Goal: Task Accomplishment & Management: Manage account settings

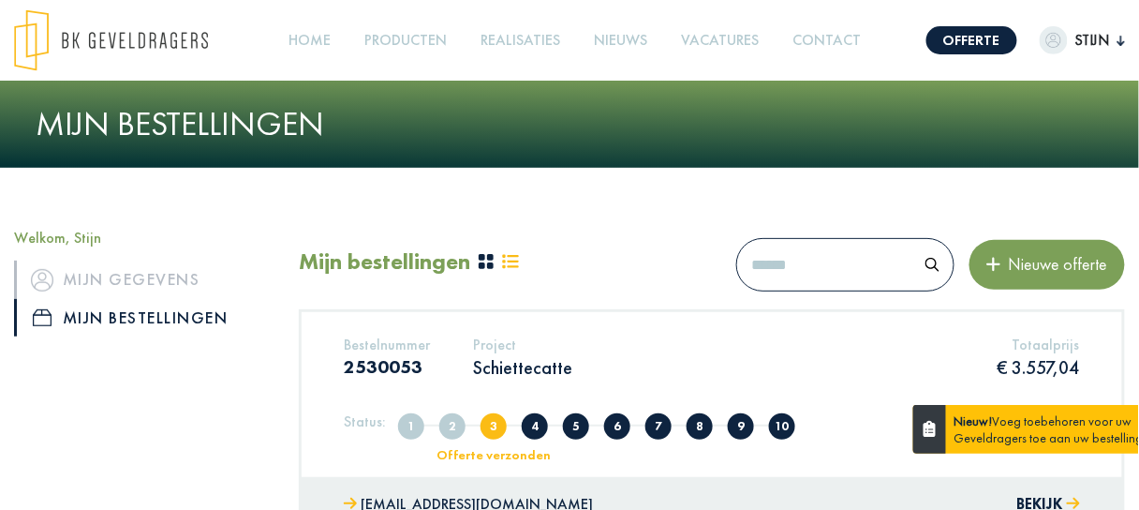
click at [509, 378] on p "Schiettecatte" at bounding box center [522, 367] width 99 height 24
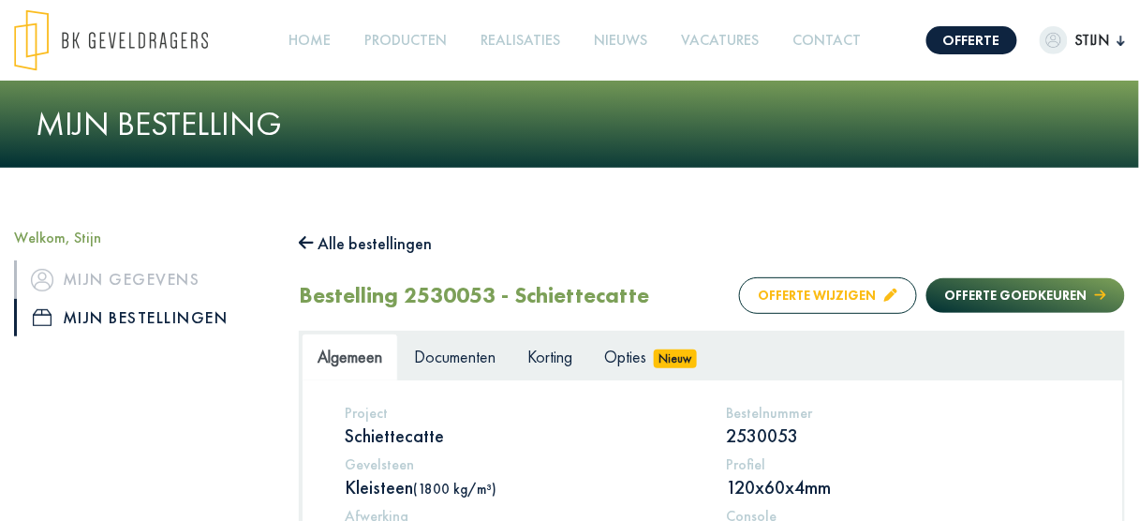
click at [824, 299] on button "Offerte wijzigen" at bounding box center [828, 295] width 178 height 37
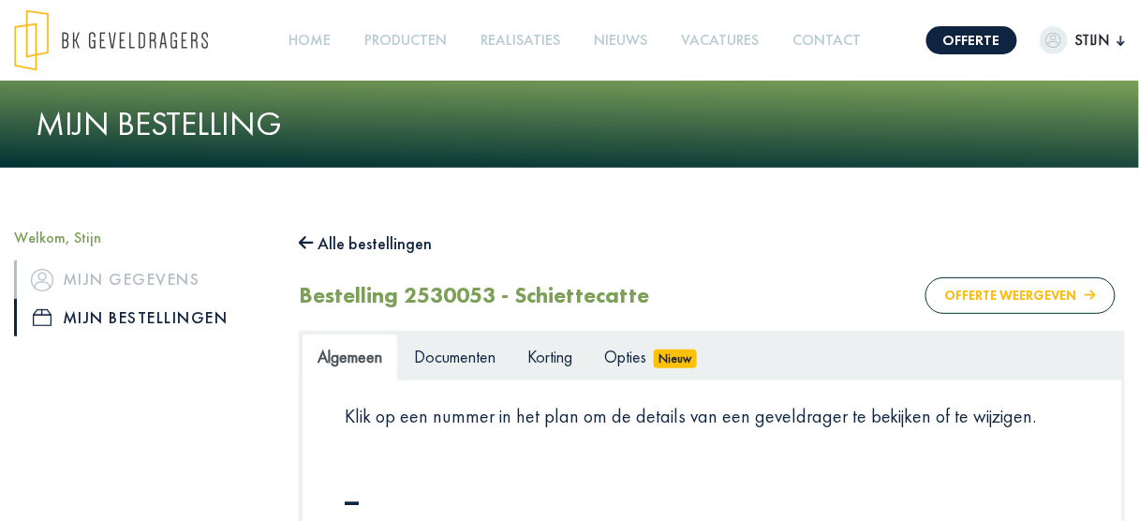
click at [1010, 297] on button "Offerte weergeven" at bounding box center [1021, 295] width 190 height 37
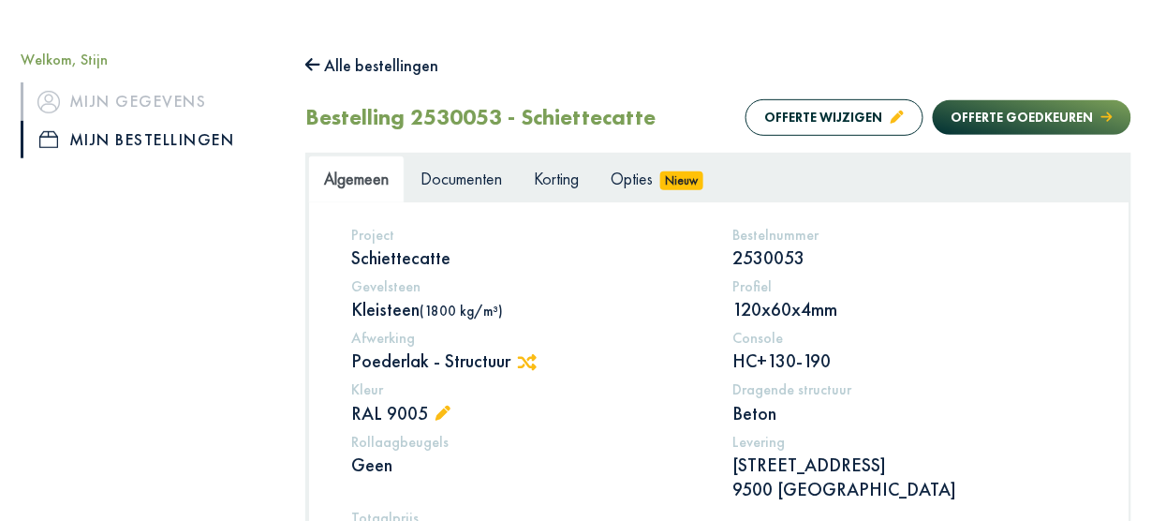
scroll to position [136, 0]
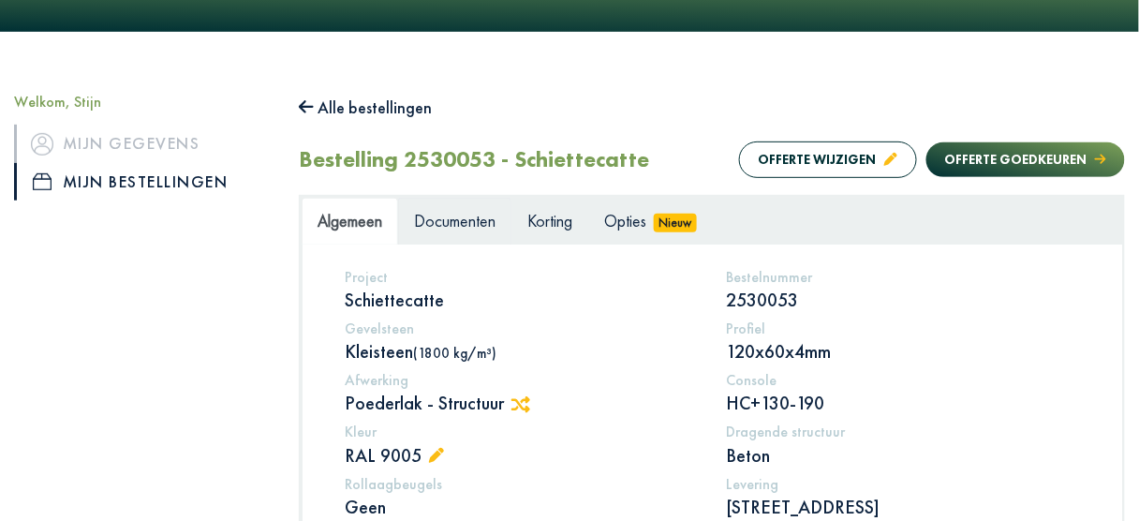
click at [456, 229] on span "Documenten" at bounding box center [455, 221] width 82 height 22
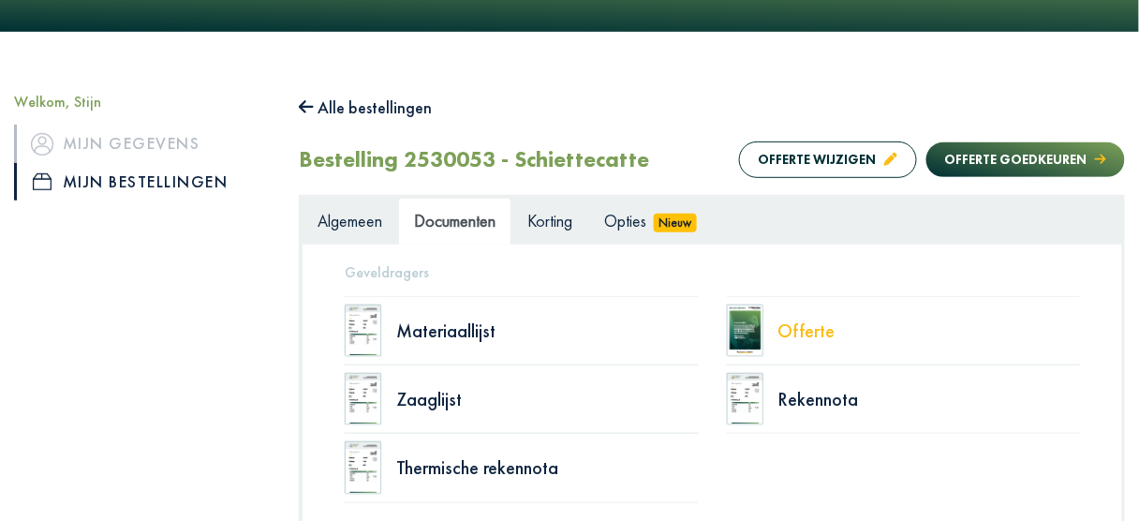
click at [817, 329] on div "Offerte" at bounding box center [930, 330] width 303 height 19
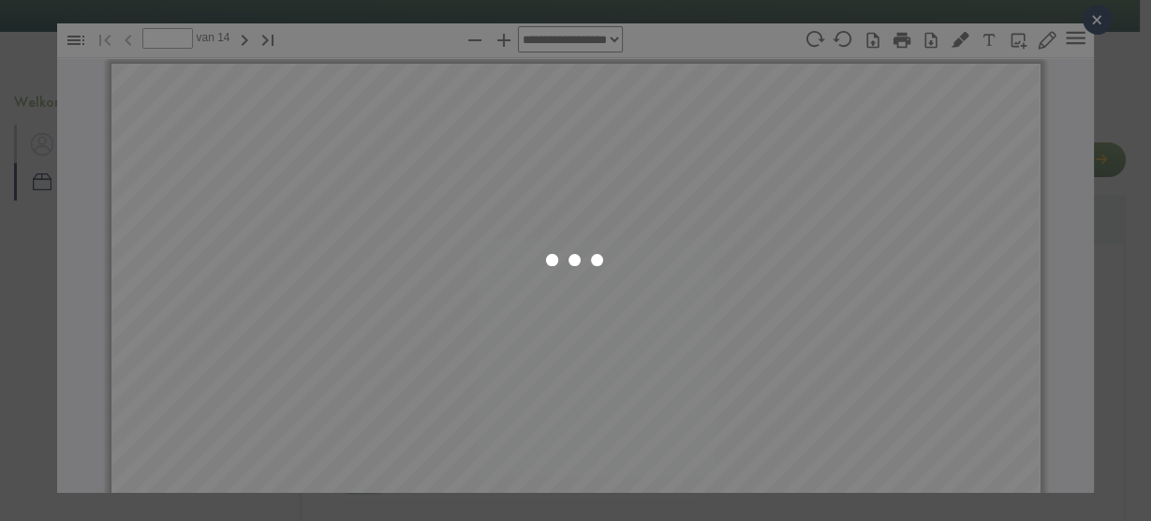
select select "****"
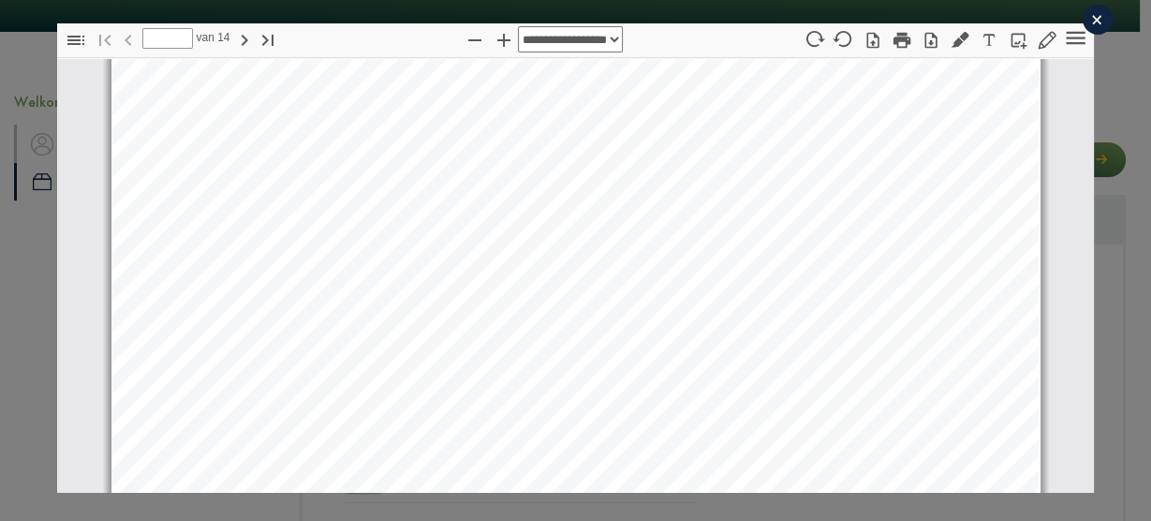
scroll to position [1433, 0]
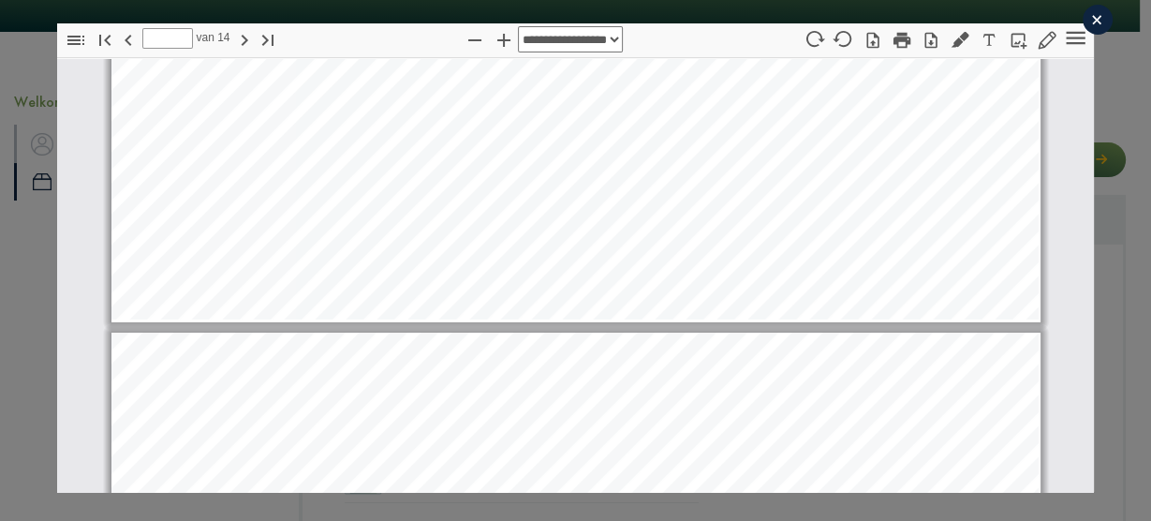
type input "**"
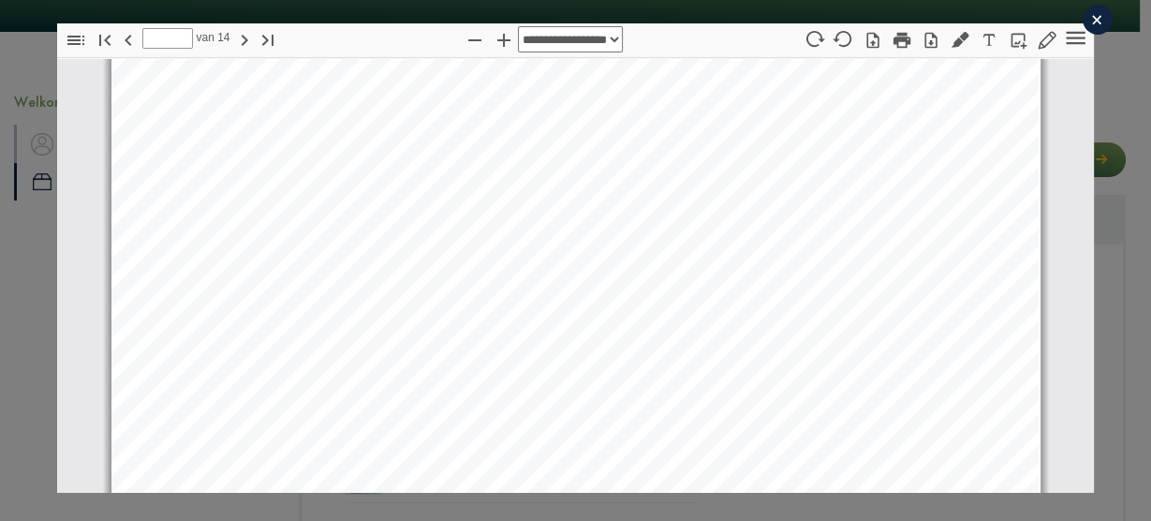
scroll to position [12751, 0]
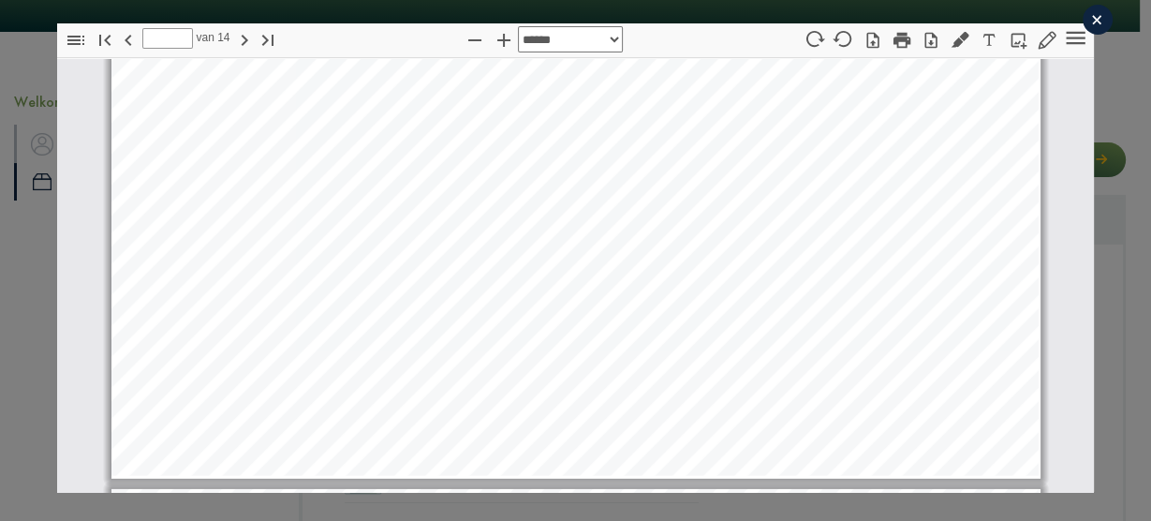
select select "******"
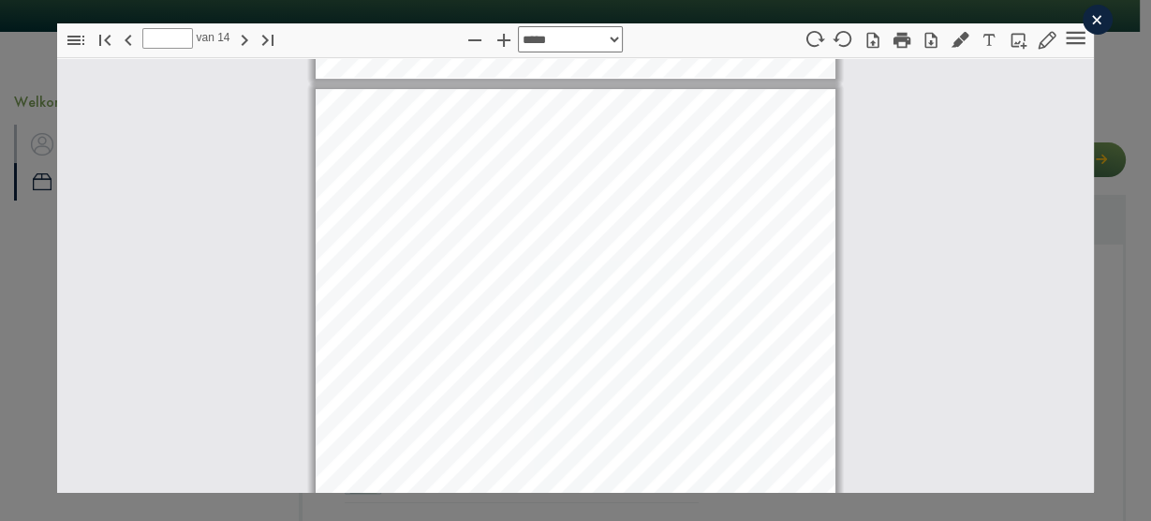
type input "*"
select select "******"
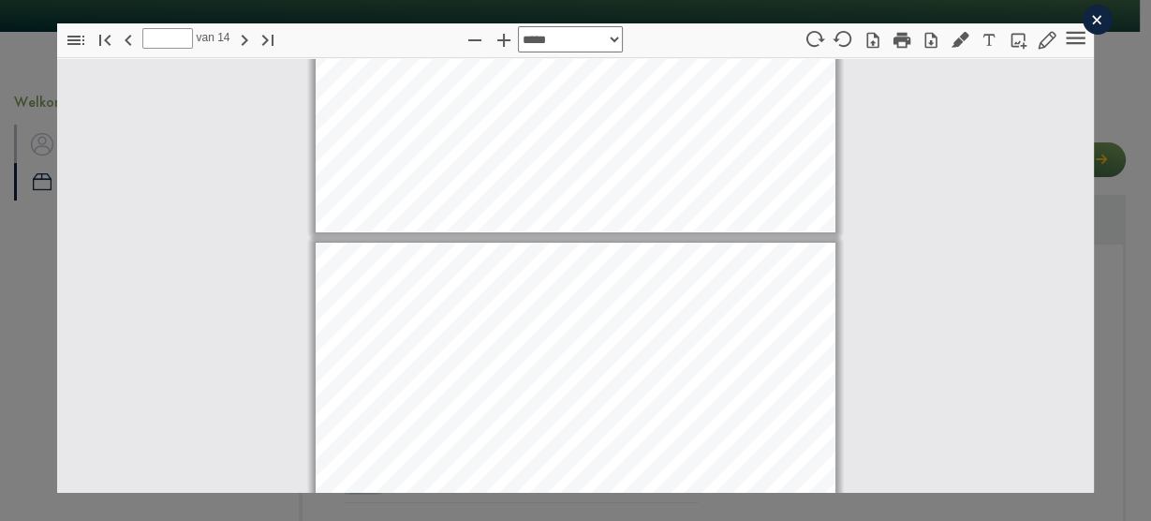
type input "*"
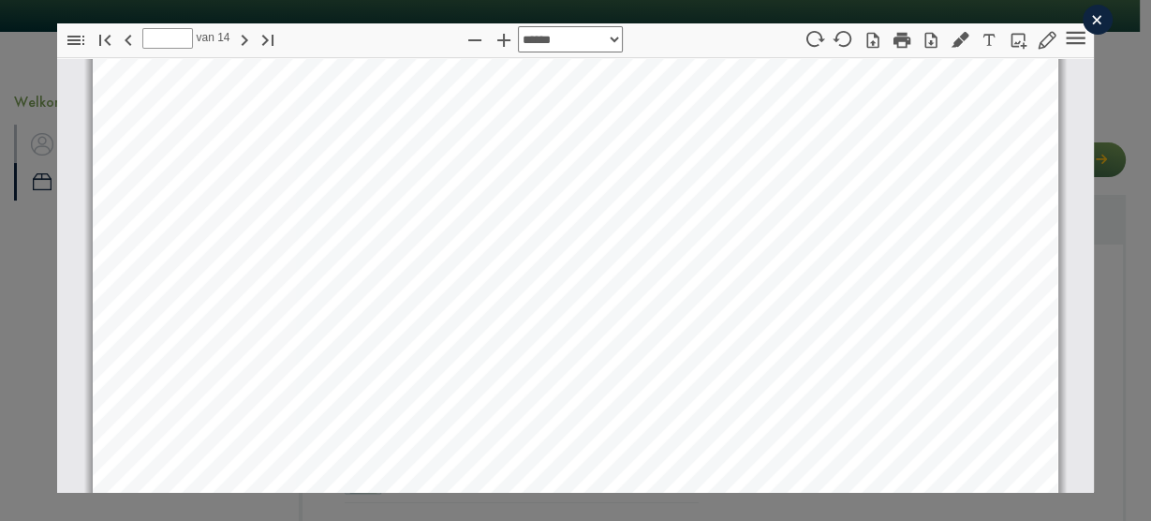
select select "*"
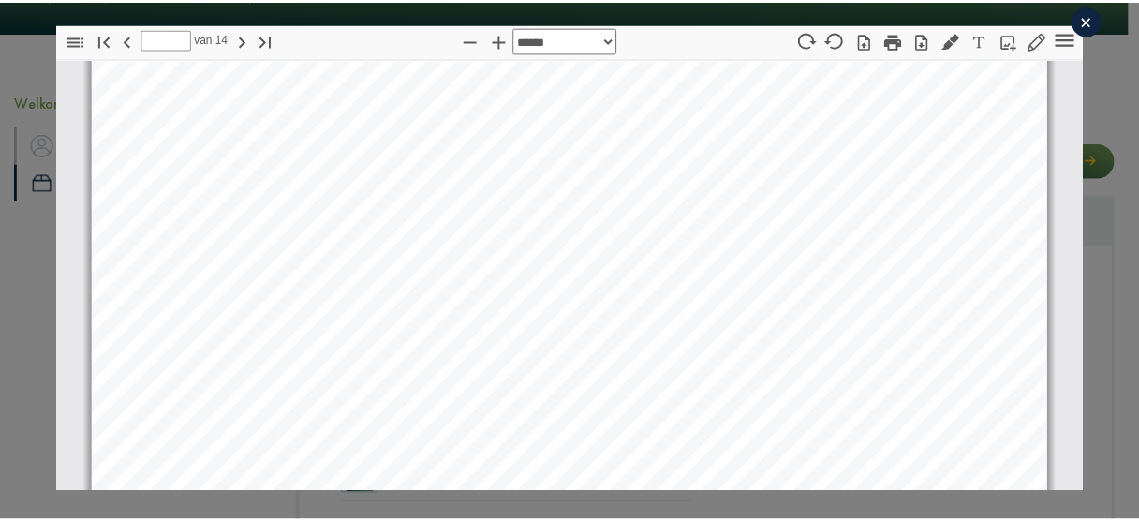
scroll to position [8081, 0]
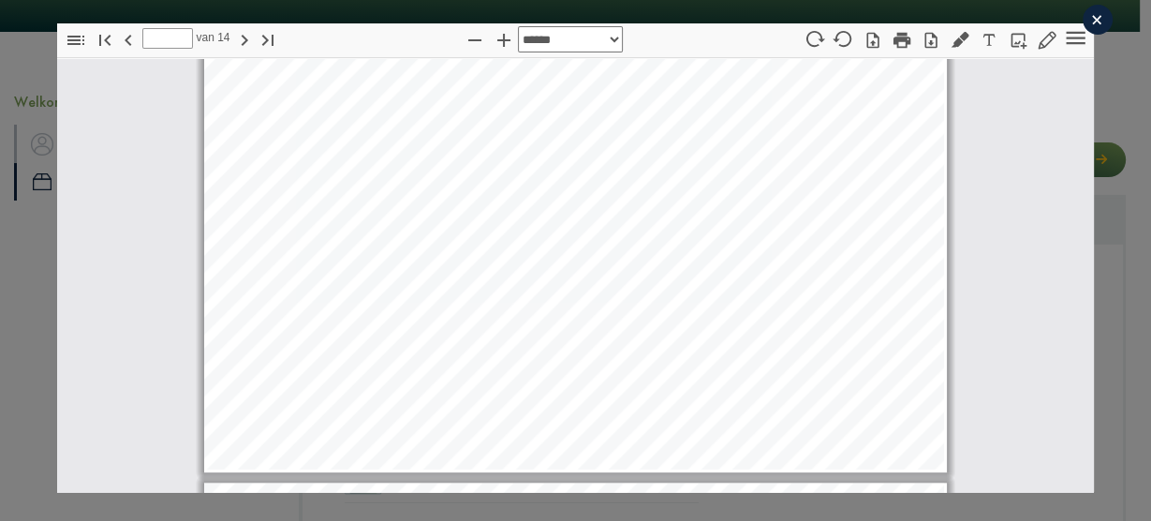
click at [1090, 20] on div "×" at bounding box center [1098, 20] width 30 height 30
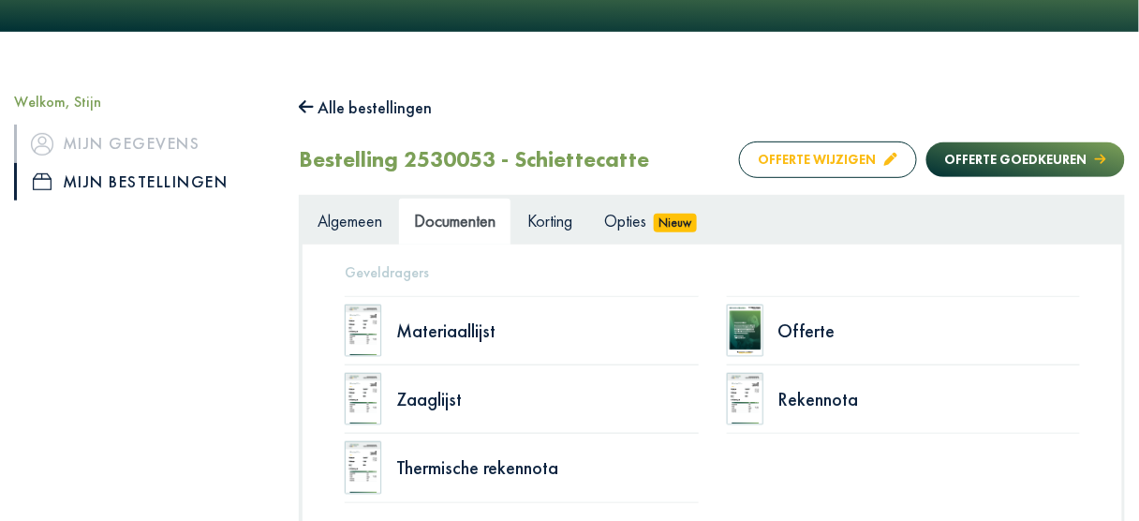
click at [839, 160] on button "Offerte wijzigen" at bounding box center [828, 159] width 178 height 37
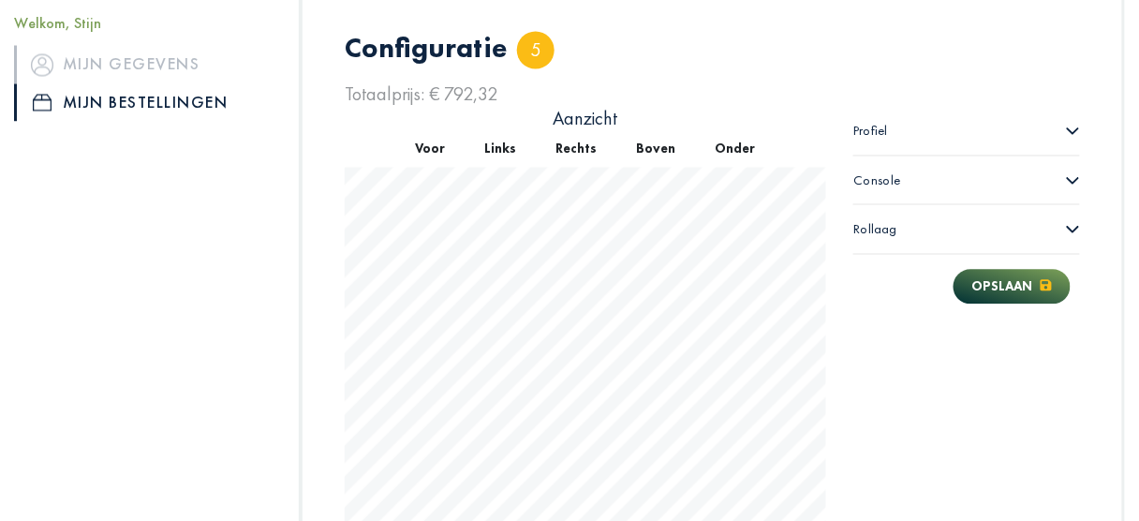
scroll to position [754, 0]
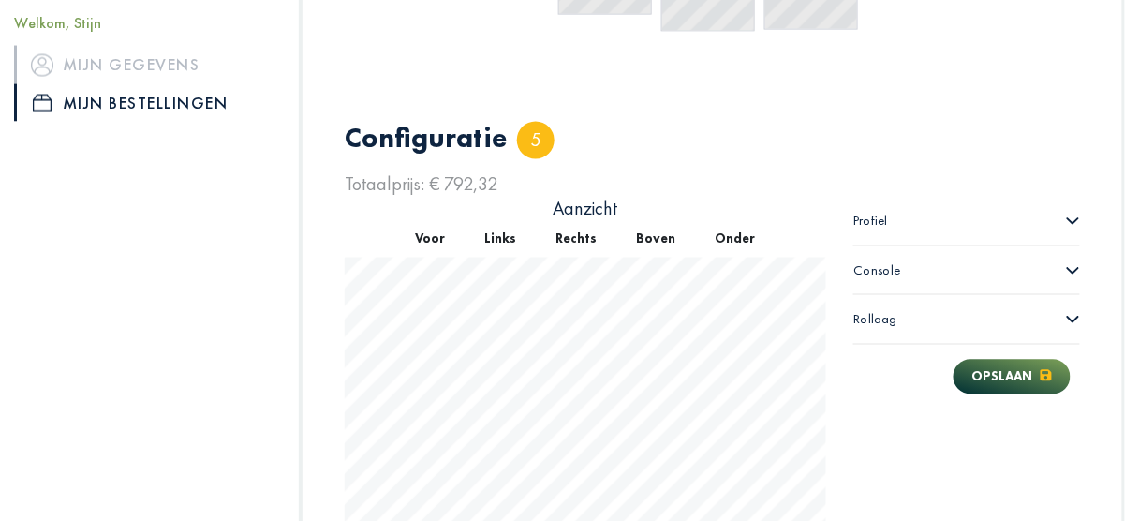
click at [1072, 271] on icon at bounding box center [1073, 271] width 12 height 7
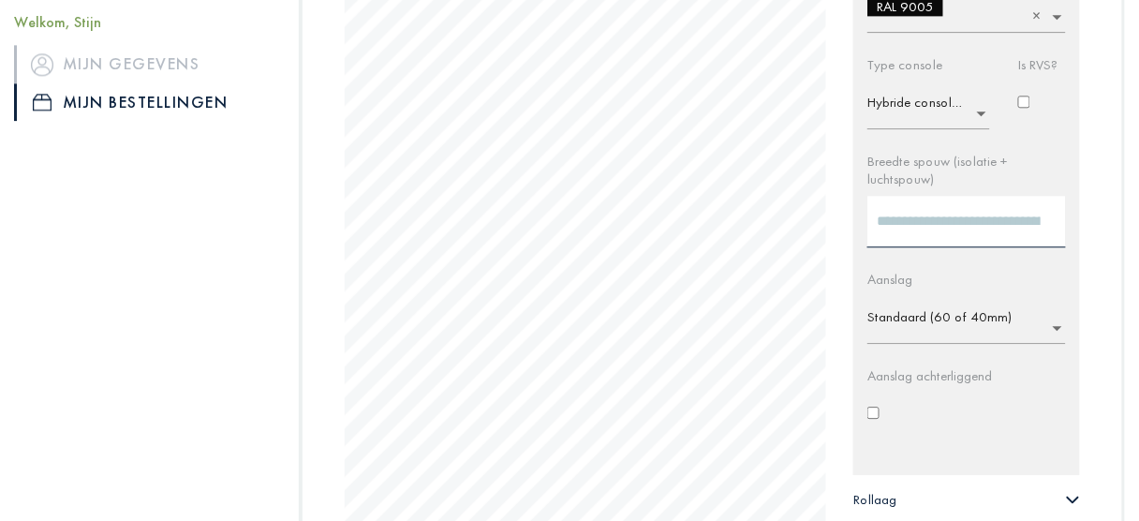
scroll to position [1204, 0]
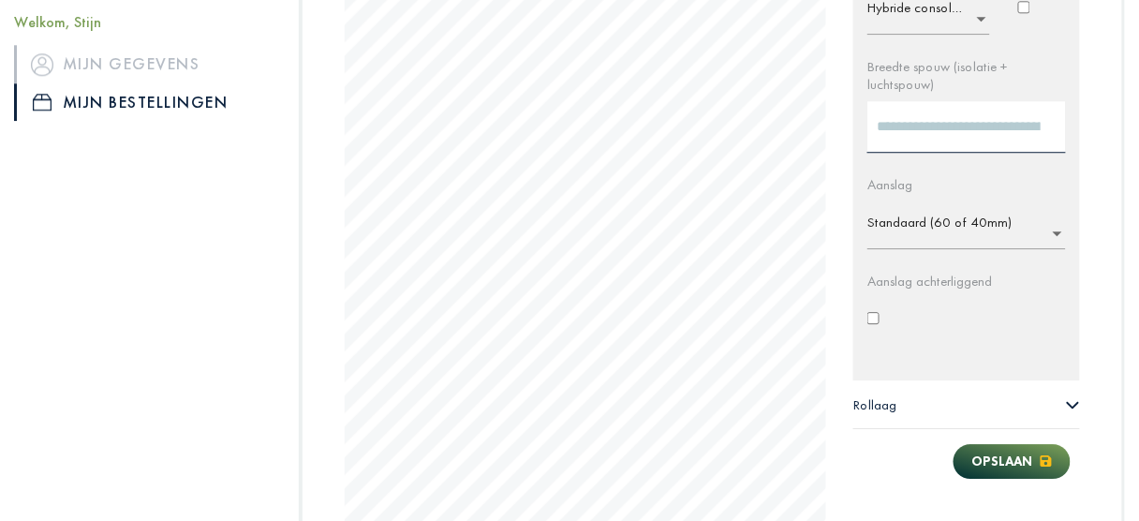
click at [994, 220] on input "text" at bounding box center [973, 229] width 210 height 30
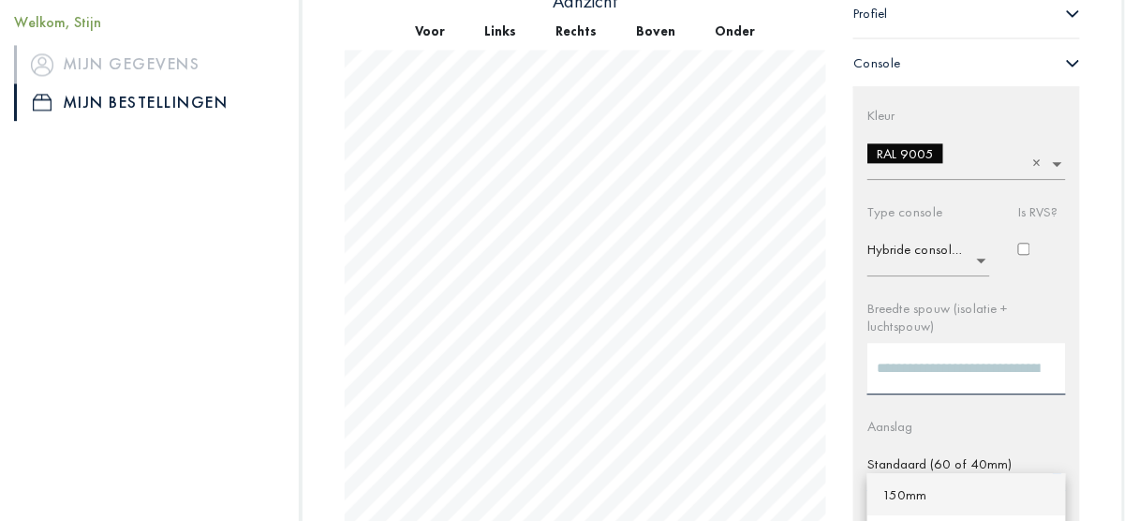
scroll to position [1010, 0]
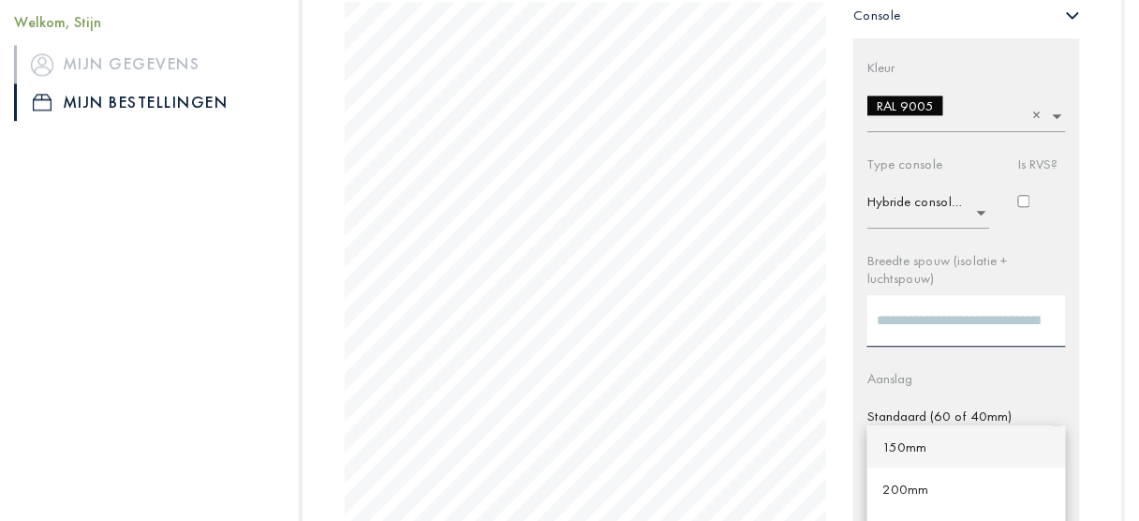
click at [907, 439] on span "150mm" at bounding box center [905, 447] width 44 height 18
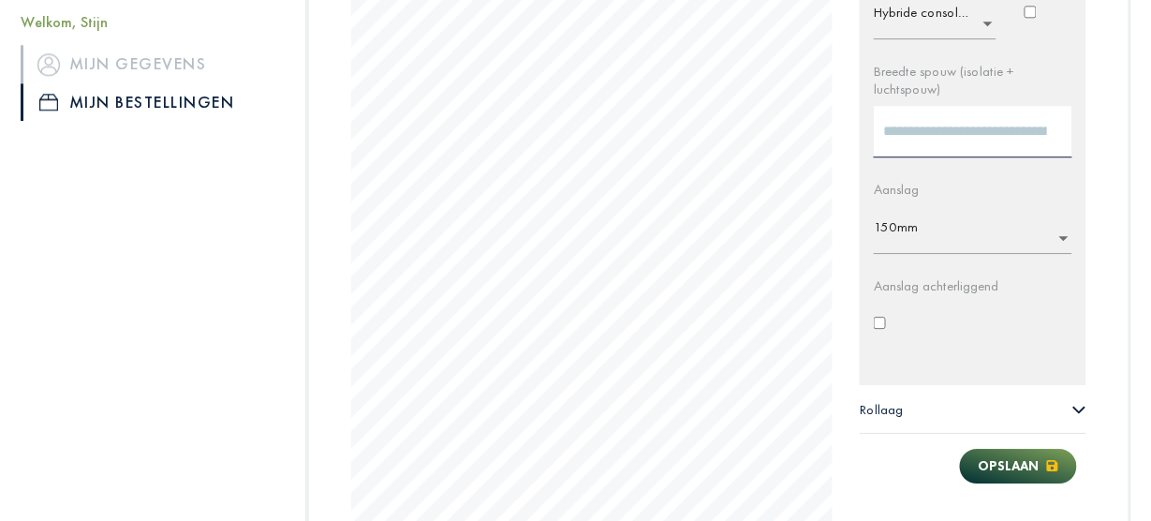
scroll to position [1344, 0]
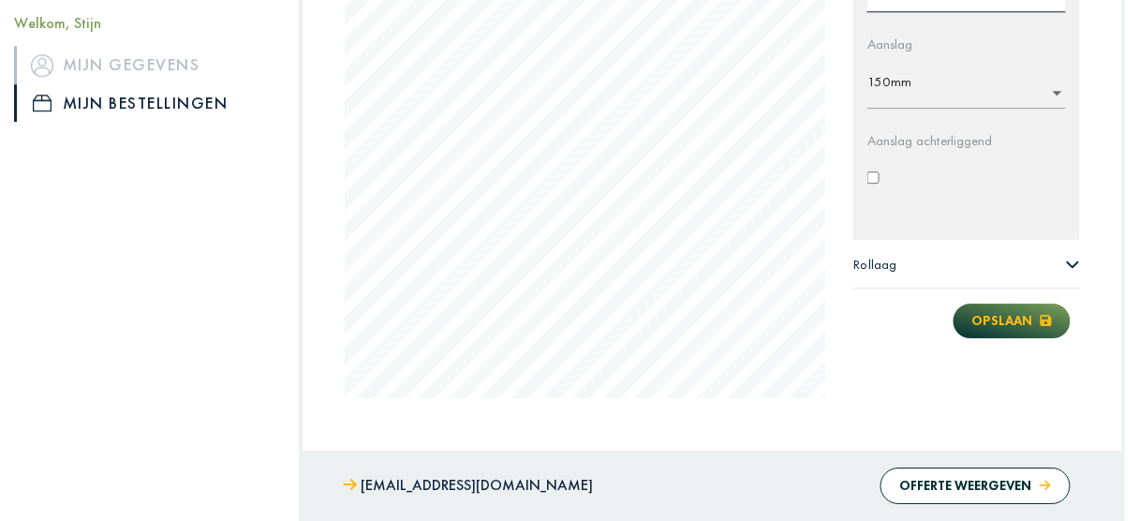
click at [1002, 320] on button "Opslaan" at bounding box center [1012, 321] width 117 height 35
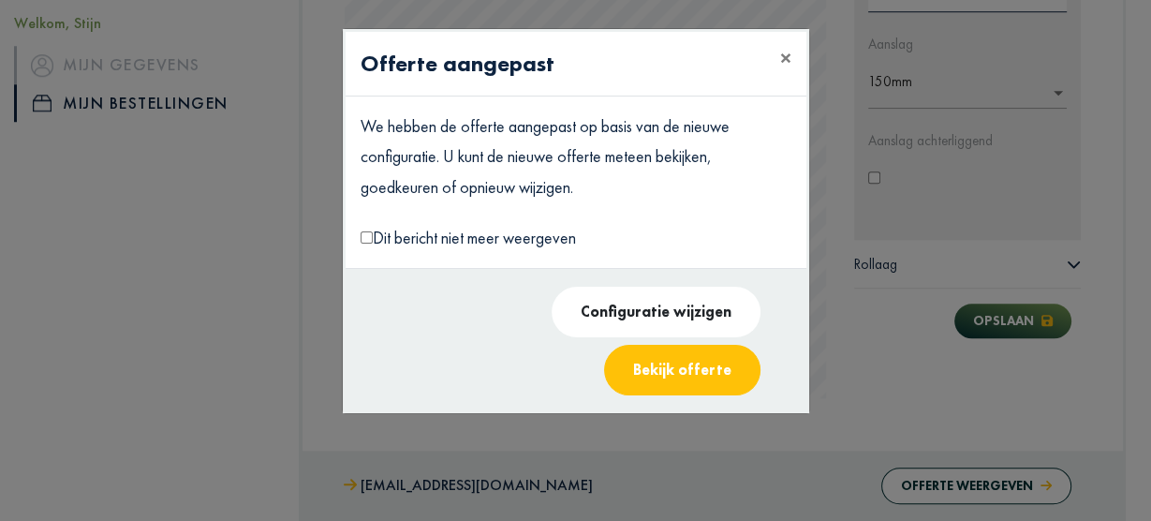
click at [656, 345] on button "Bekijk offerte" at bounding box center [682, 370] width 156 height 51
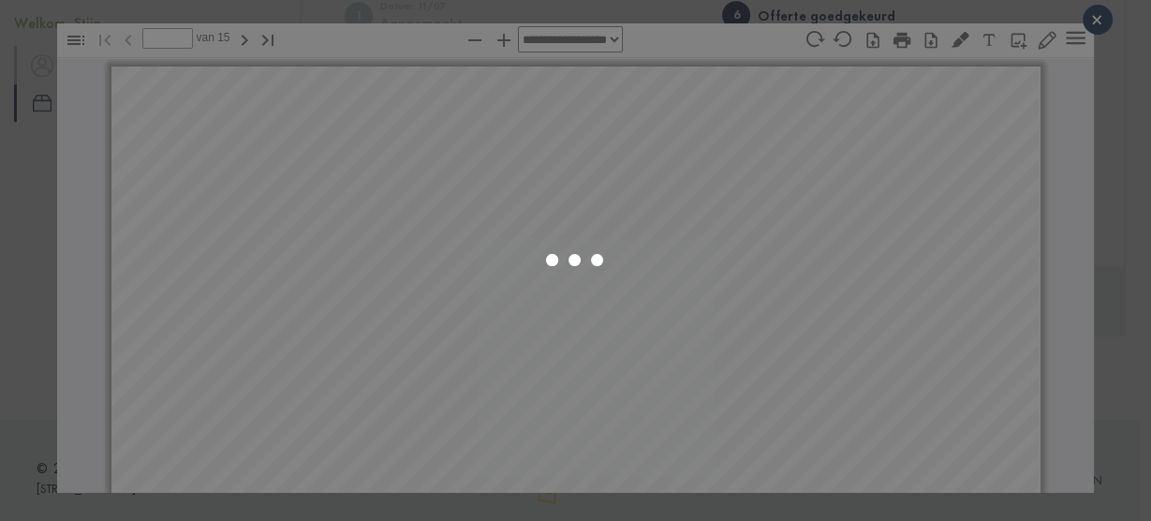
scroll to position [566, 0]
select select "****"
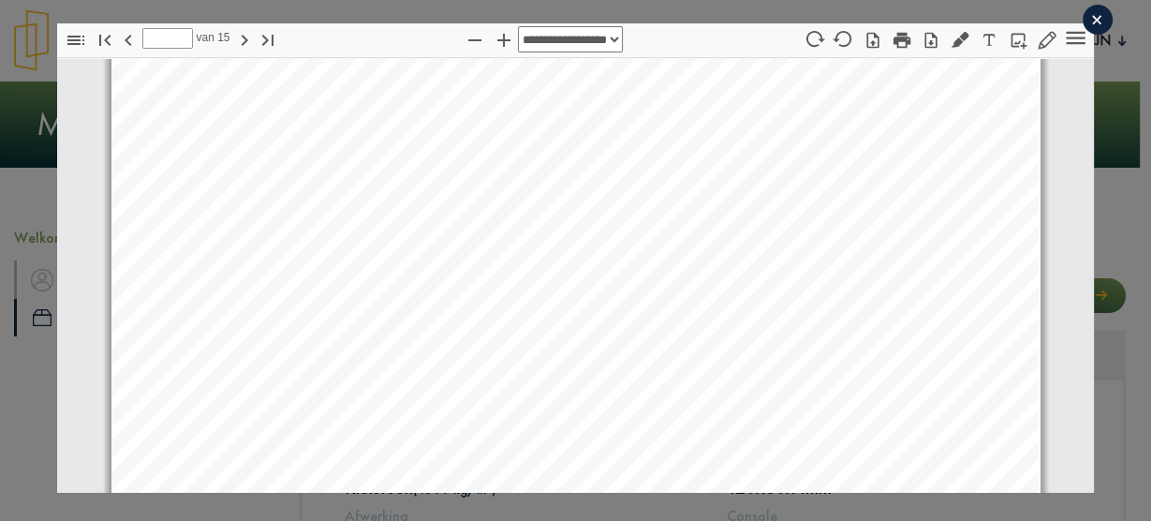
scroll to position [14078, 0]
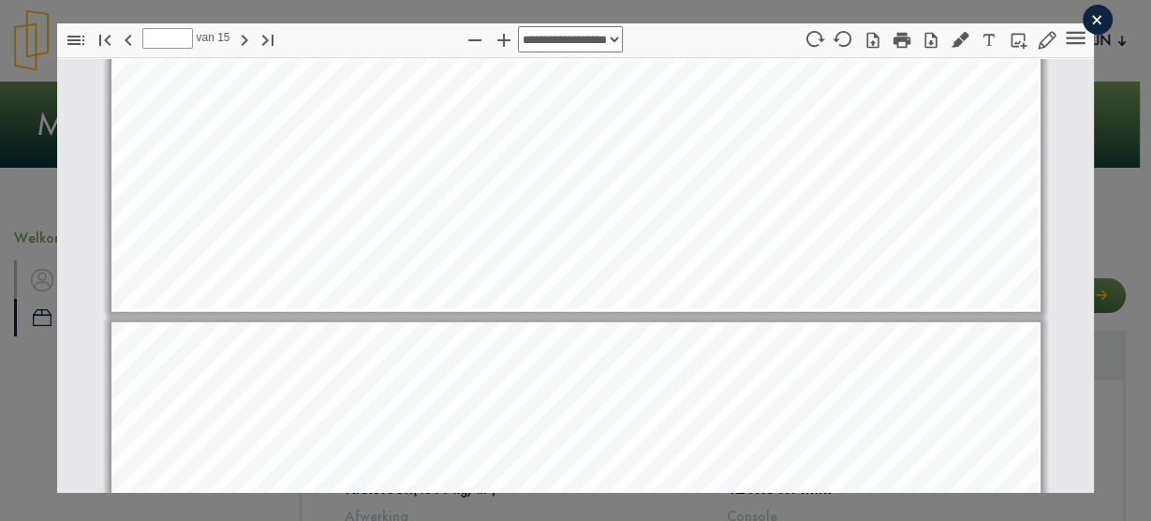
type input "**"
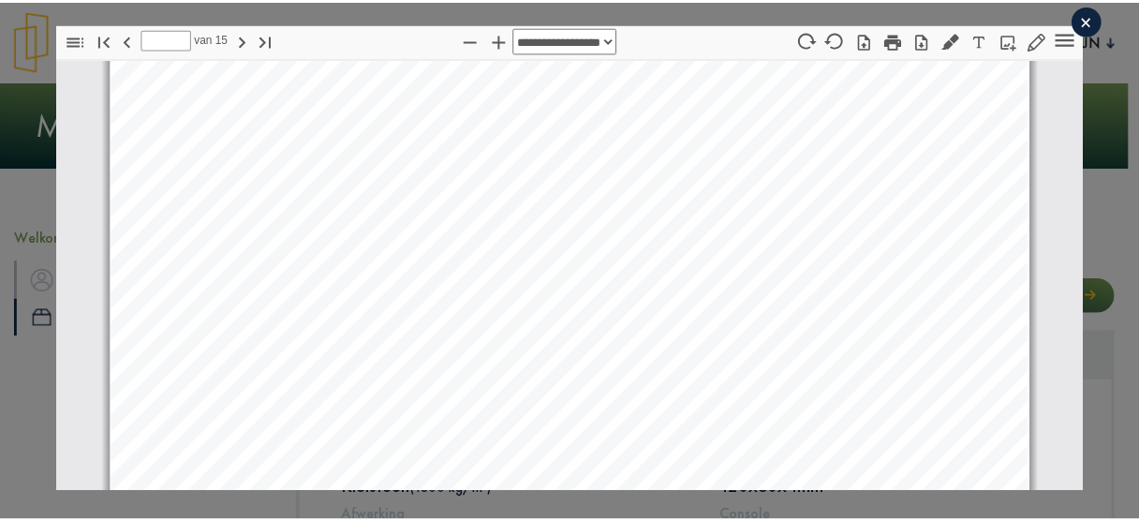
scroll to position [16232, 0]
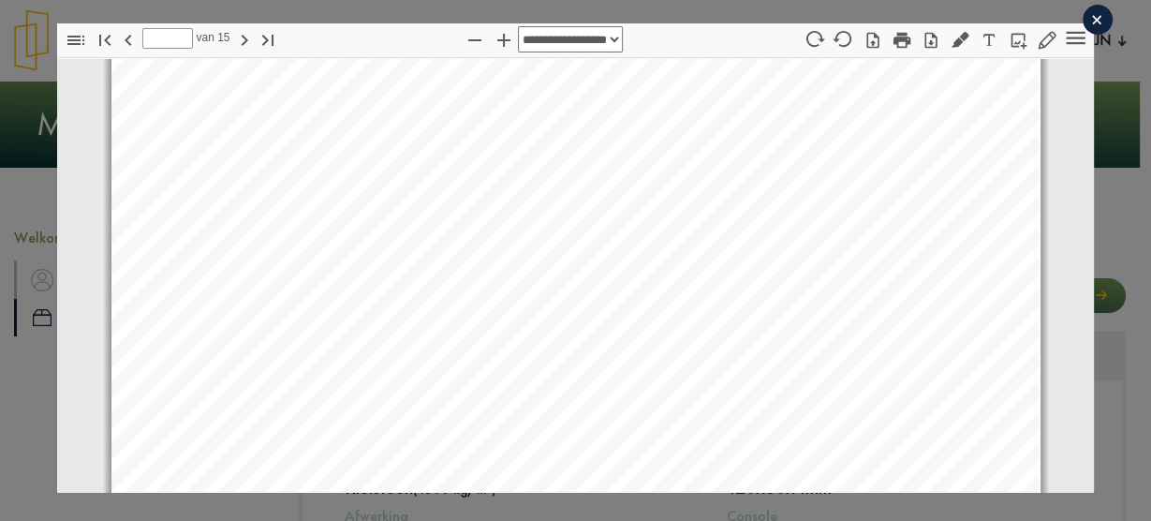
click at [1089, 20] on div "×" at bounding box center [1098, 20] width 30 height 30
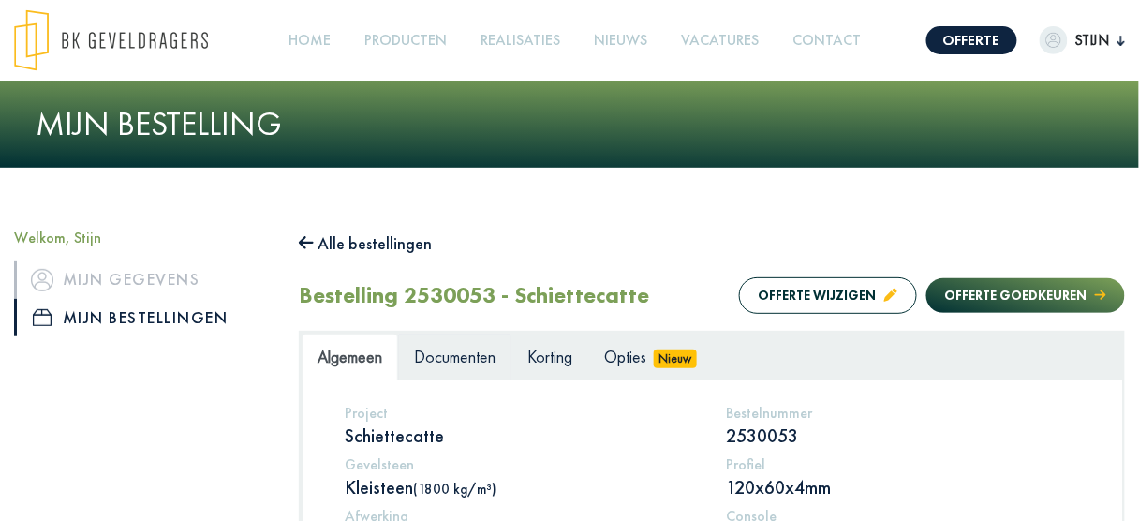
click at [447, 362] on span "Documenten" at bounding box center [455, 357] width 82 height 22
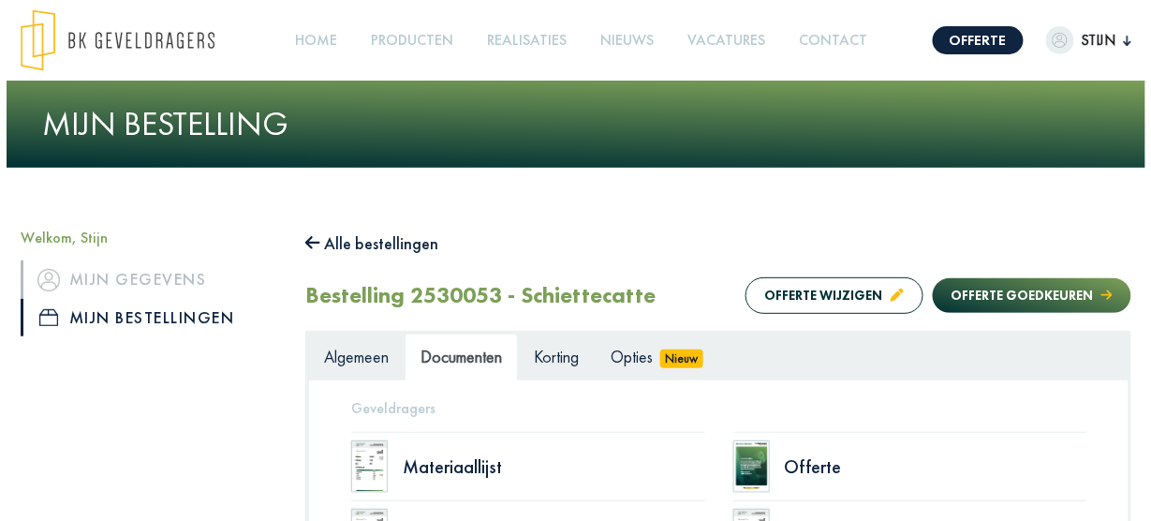
scroll to position [75, 0]
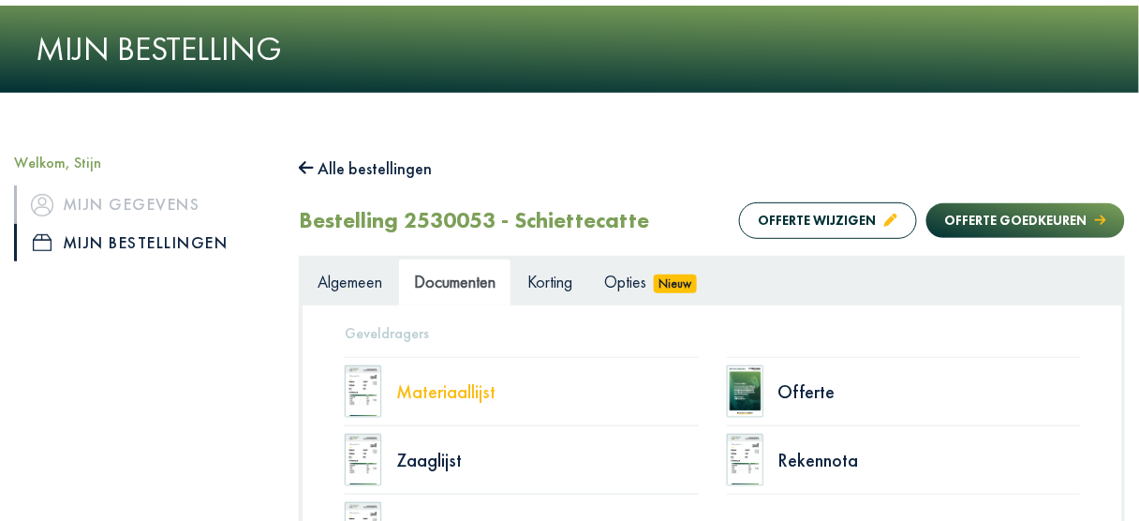
click at [461, 393] on div "Materiaallijst" at bounding box center [547, 391] width 303 height 19
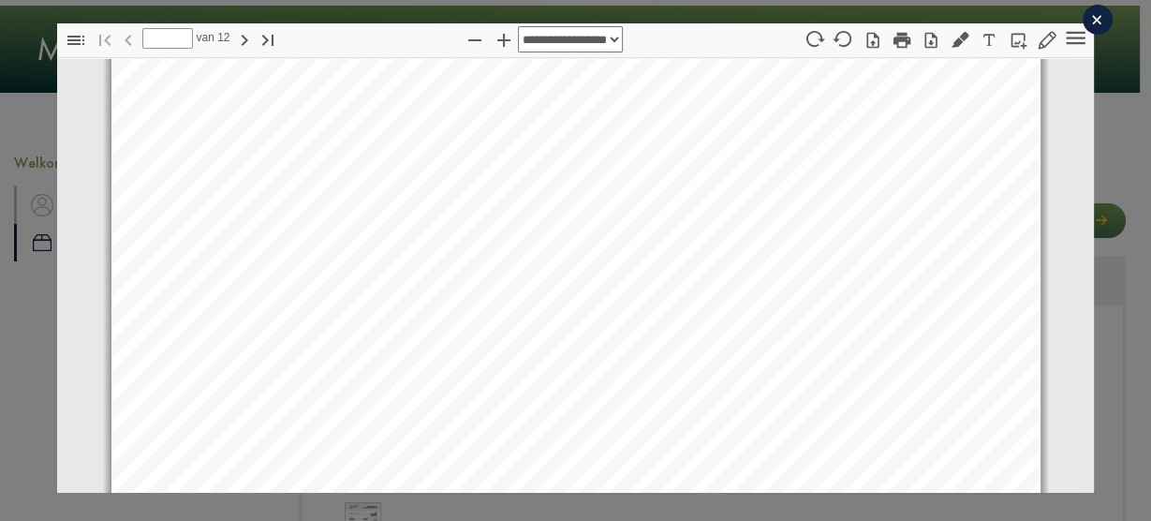
scroll to position [0, 0]
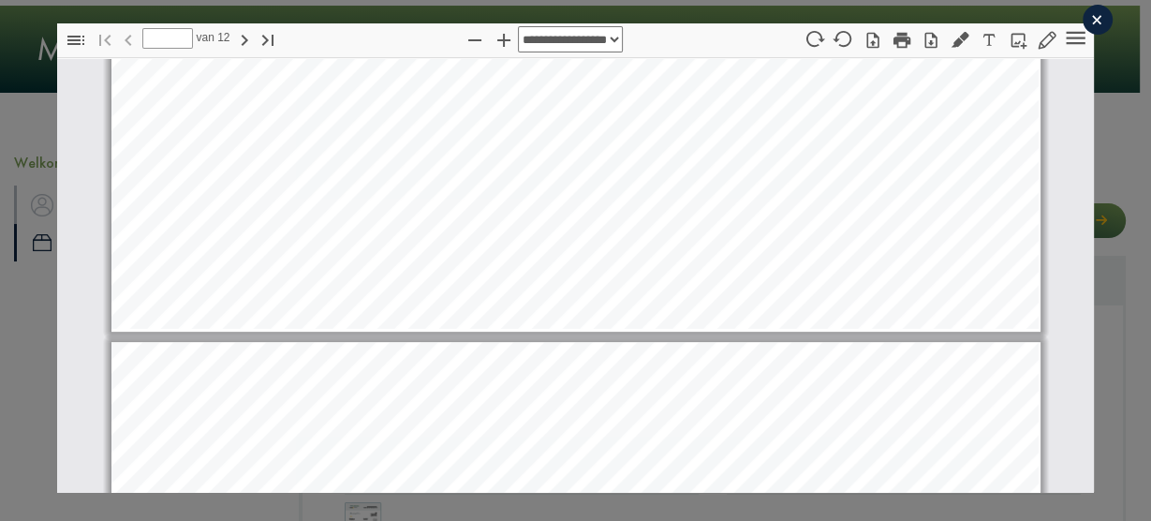
type input "*"
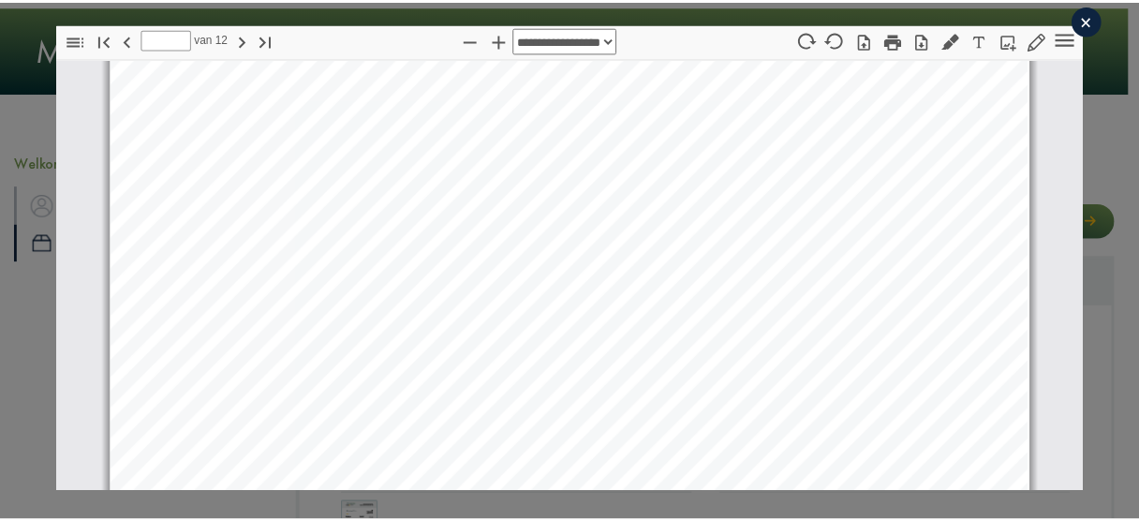
scroll to position [1424, 0]
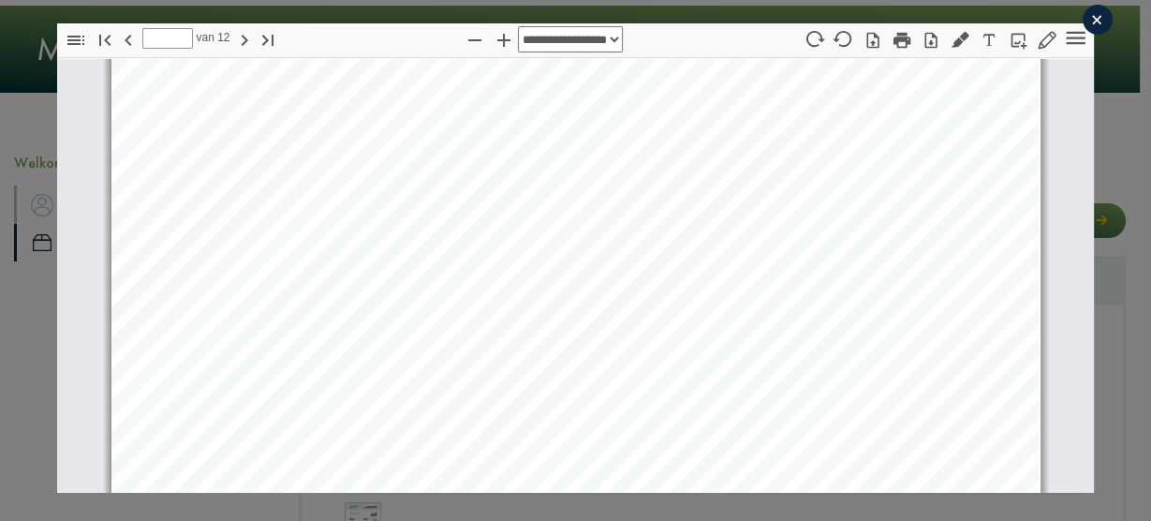
click at [1091, 18] on div "×" at bounding box center [1098, 20] width 30 height 30
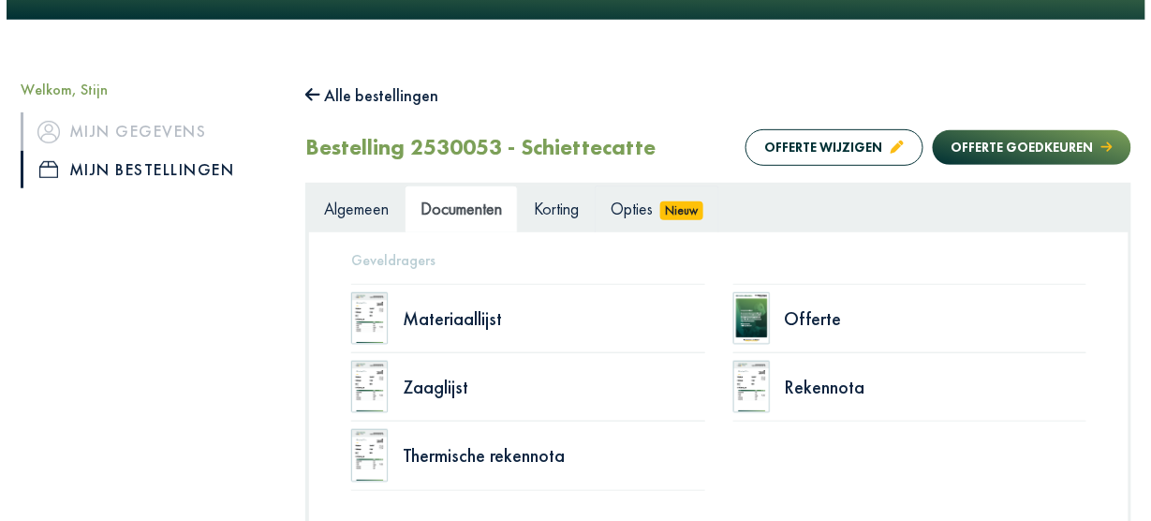
scroll to position [225, 0]
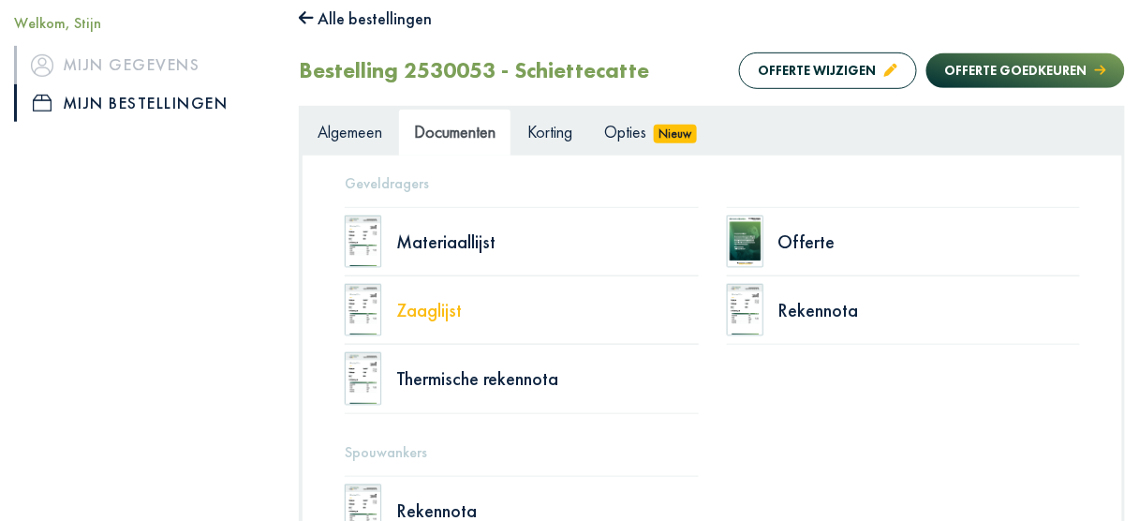
click at [439, 311] on div "Zaaglijst" at bounding box center [547, 310] width 303 height 19
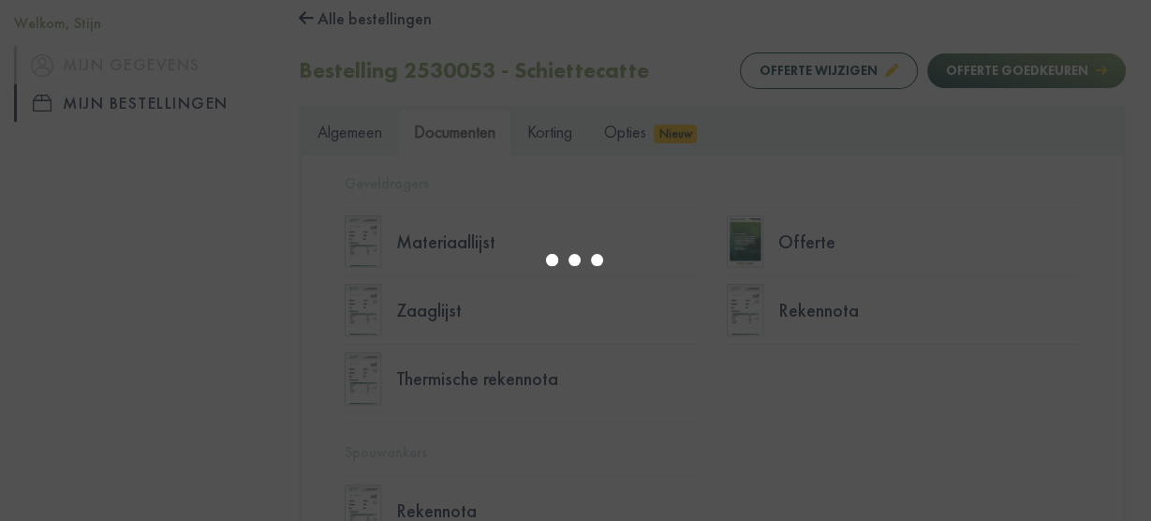
select select "****"
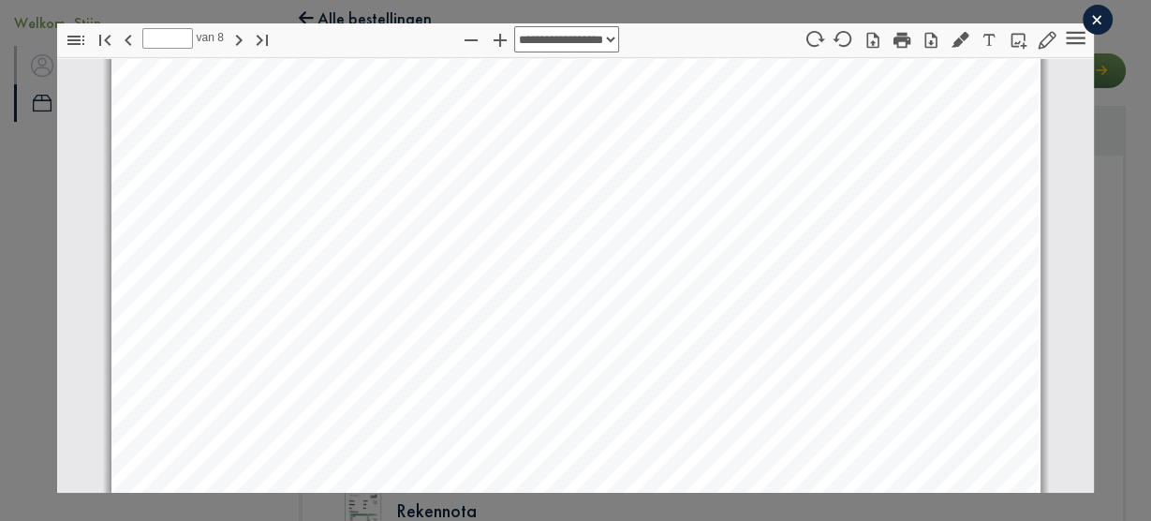
scroll to position [1508, 0]
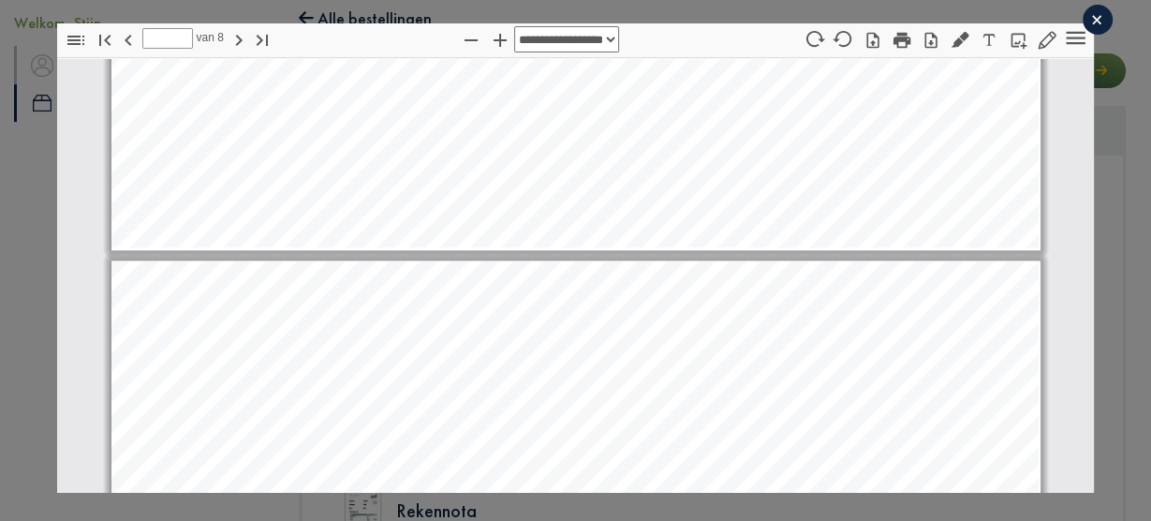
type input "*"
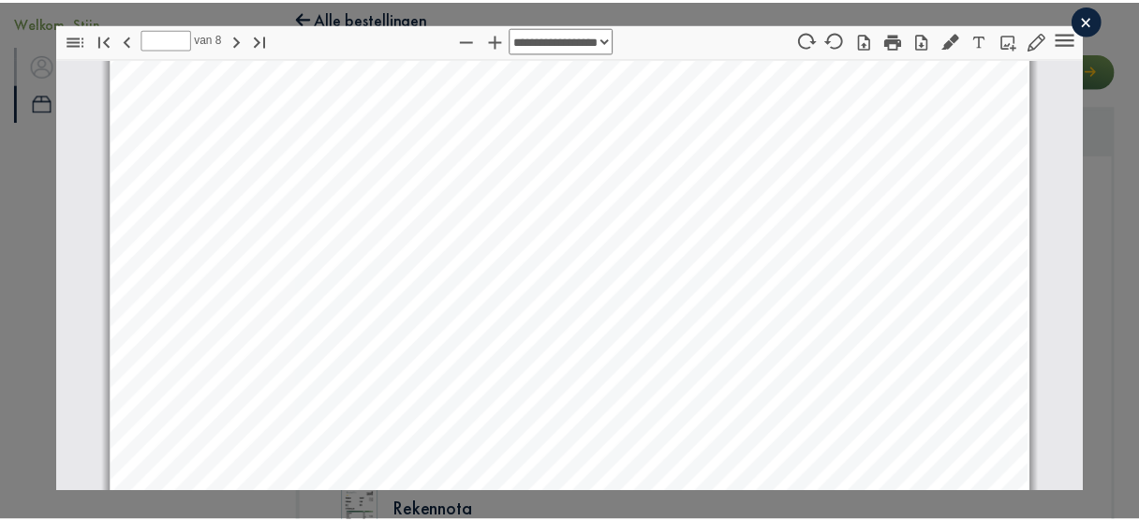
scroll to position [2708, 0]
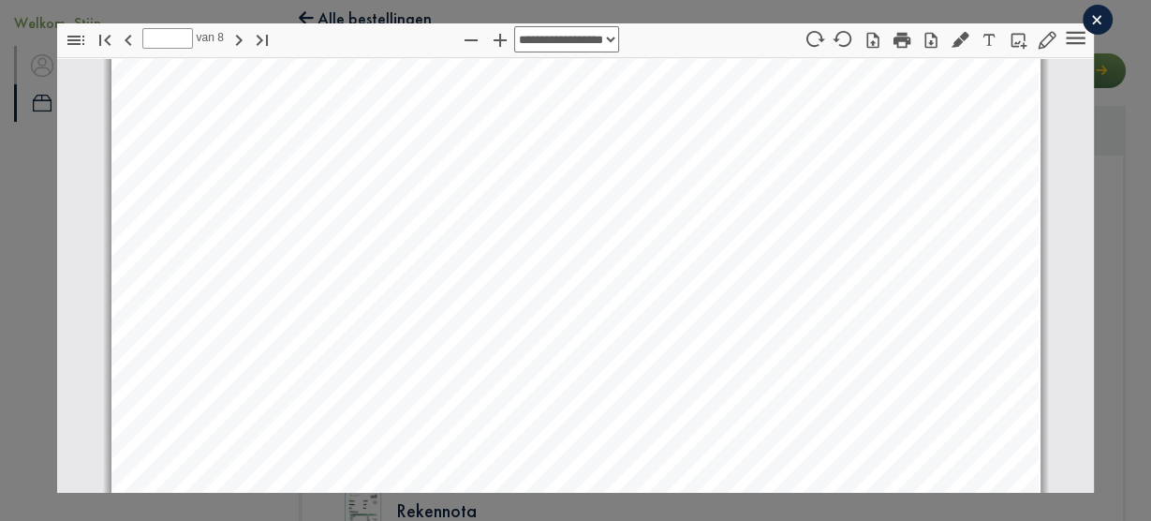
click at [1083, 15] on div "×" at bounding box center [1098, 20] width 30 height 30
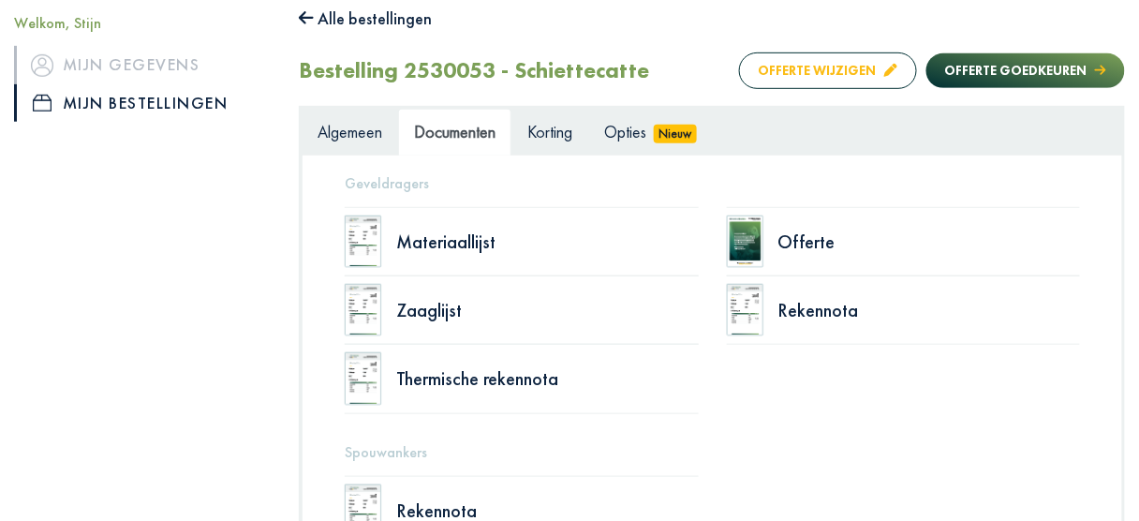
click at [809, 70] on button "Offerte wijzigen" at bounding box center [828, 70] width 178 height 37
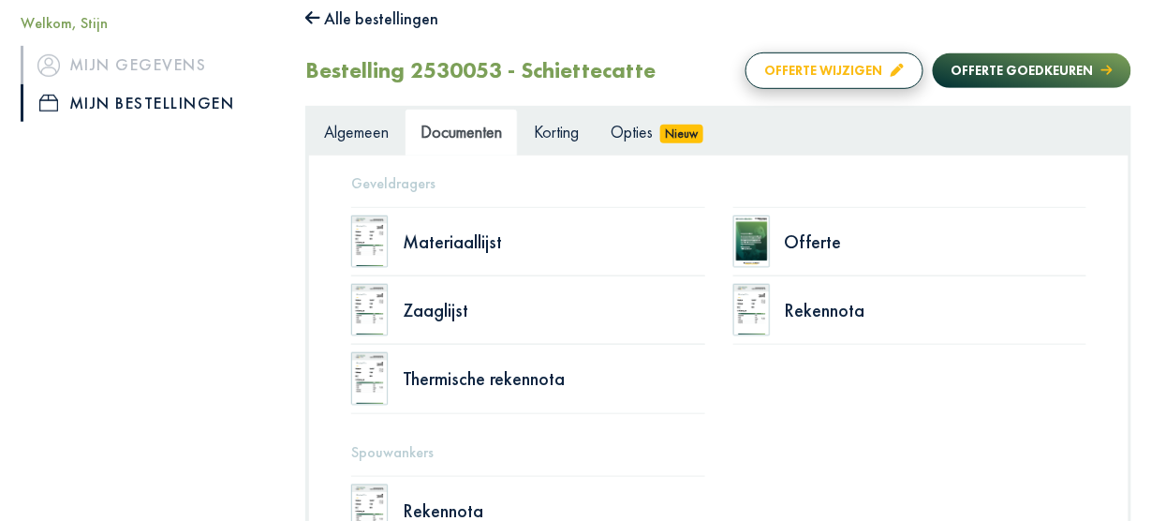
scroll to position [133, 0]
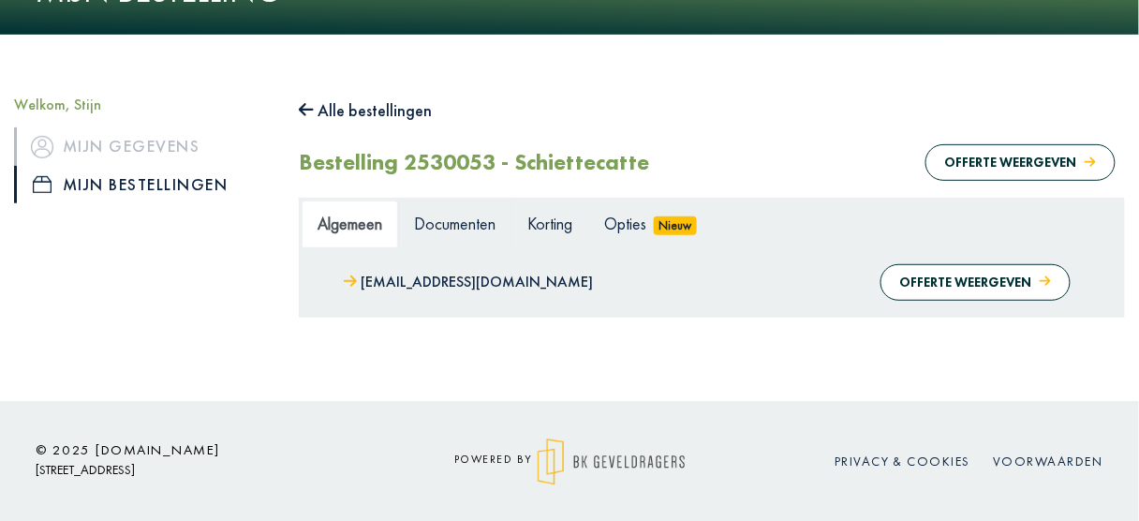
click at [463, 228] on span "Documenten" at bounding box center [455, 224] width 82 height 22
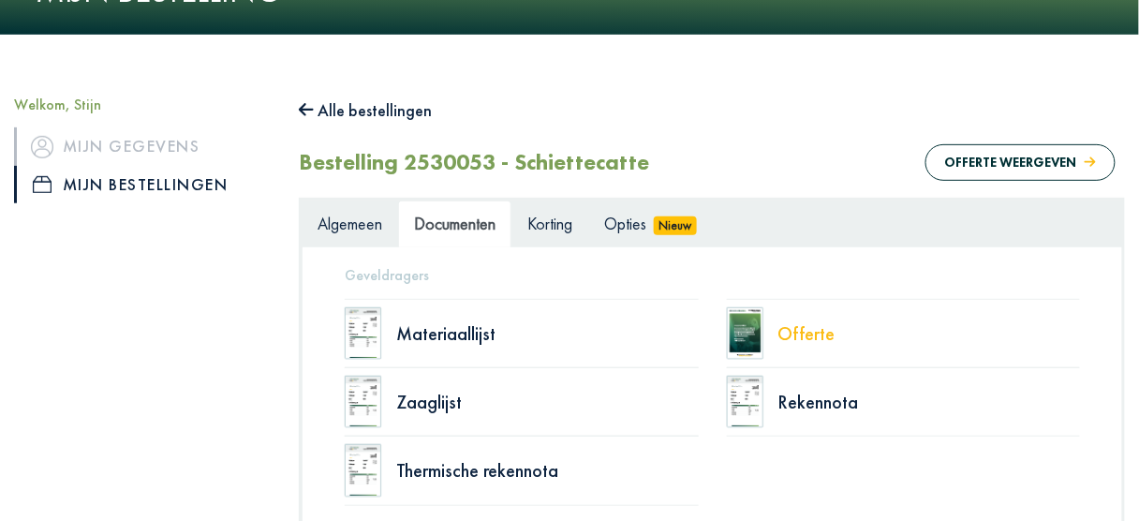
click at [803, 326] on div "Offerte" at bounding box center [930, 333] width 303 height 19
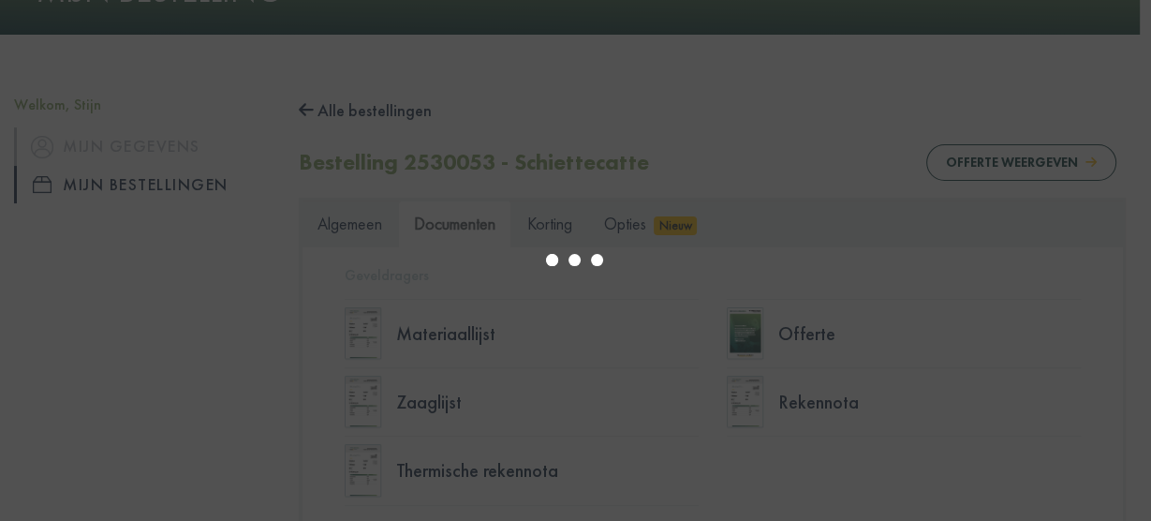
select select "****"
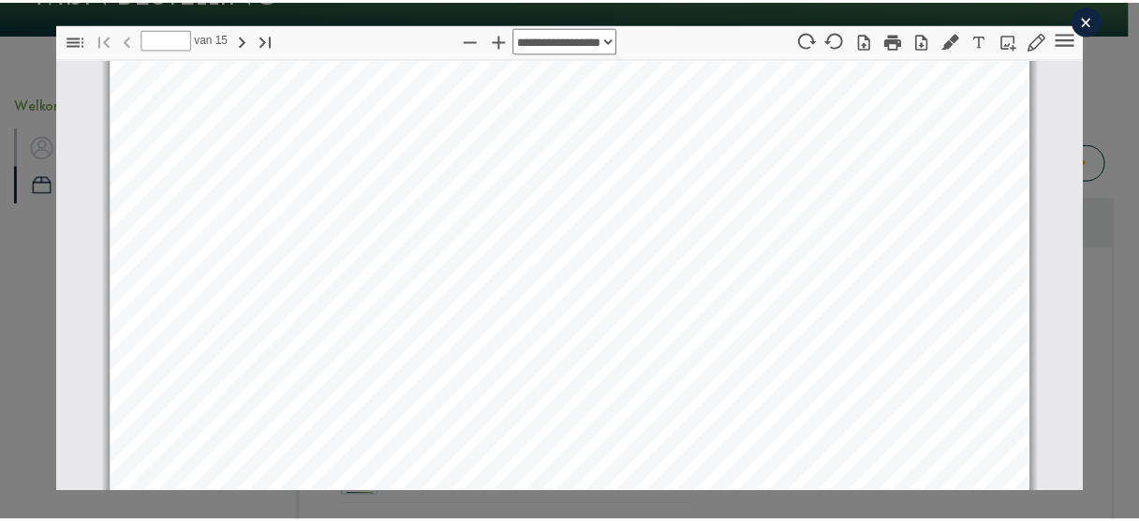
scroll to position [834, 0]
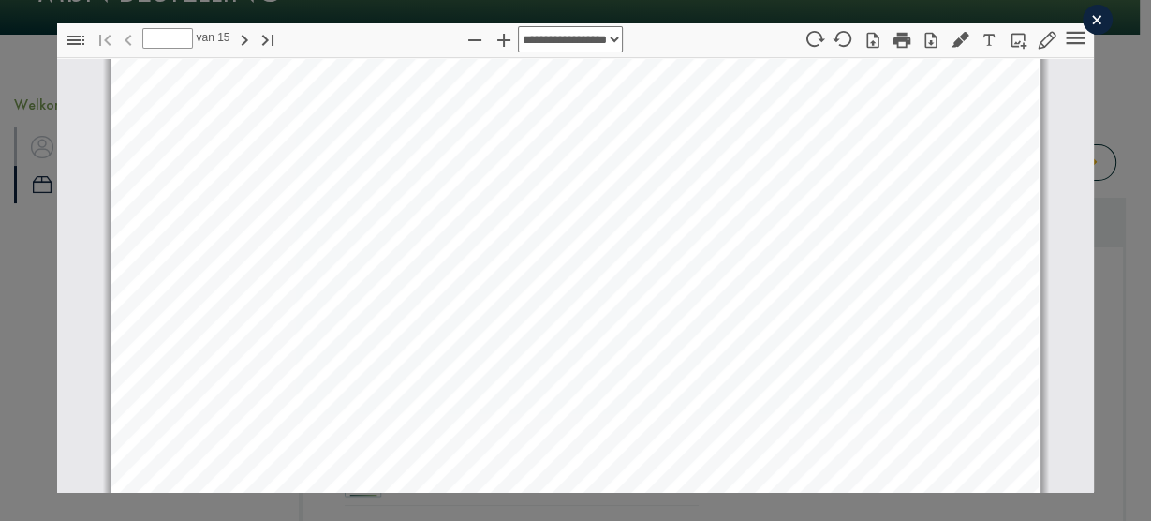
click at [1094, 21] on div "×" at bounding box center [1098, 20] width 30 height 30
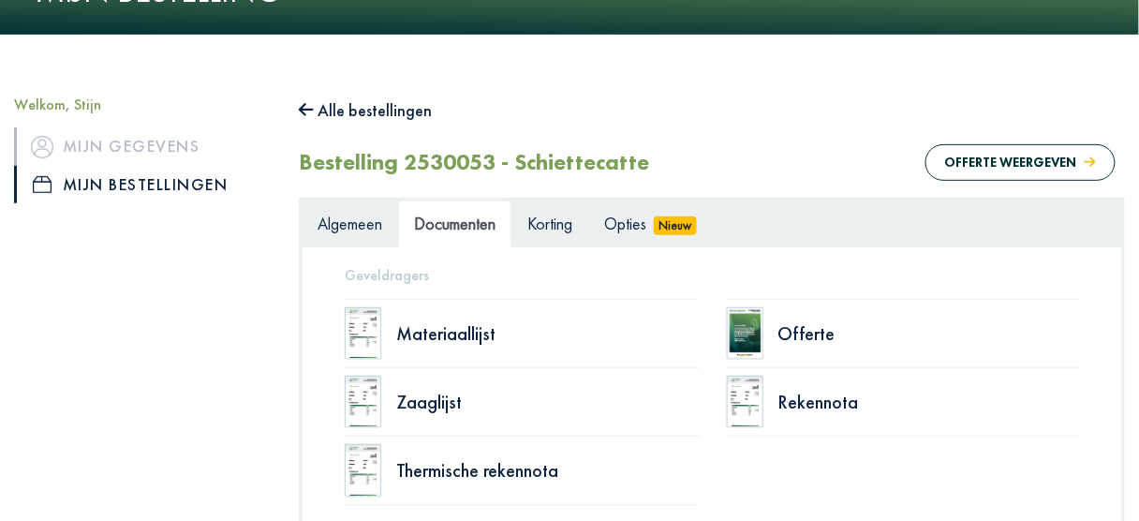
scroll to position [58, 0]
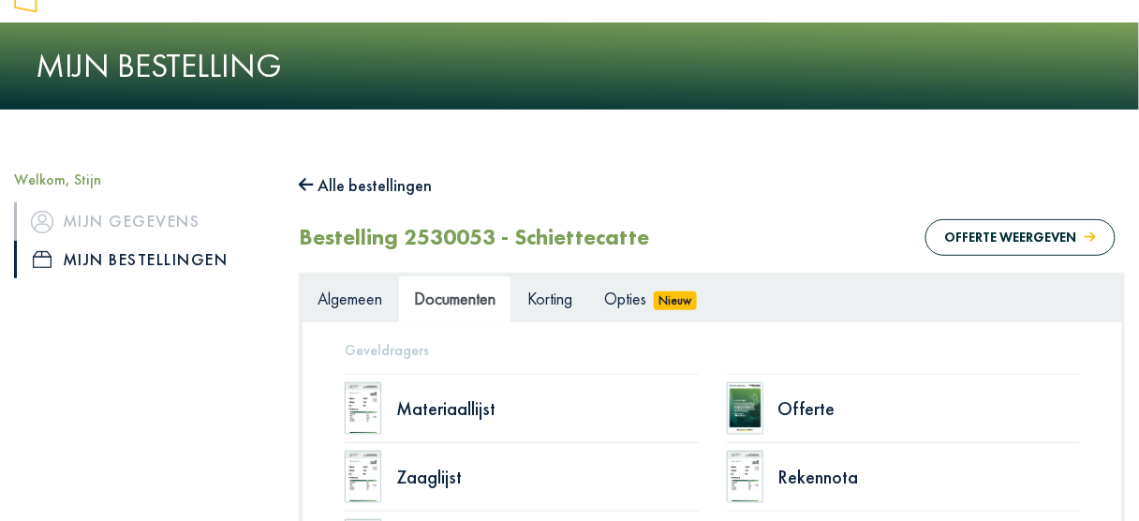
click at [348, 301] on span "Algemeen" at bounding box center [350, 299] width 65 height 22
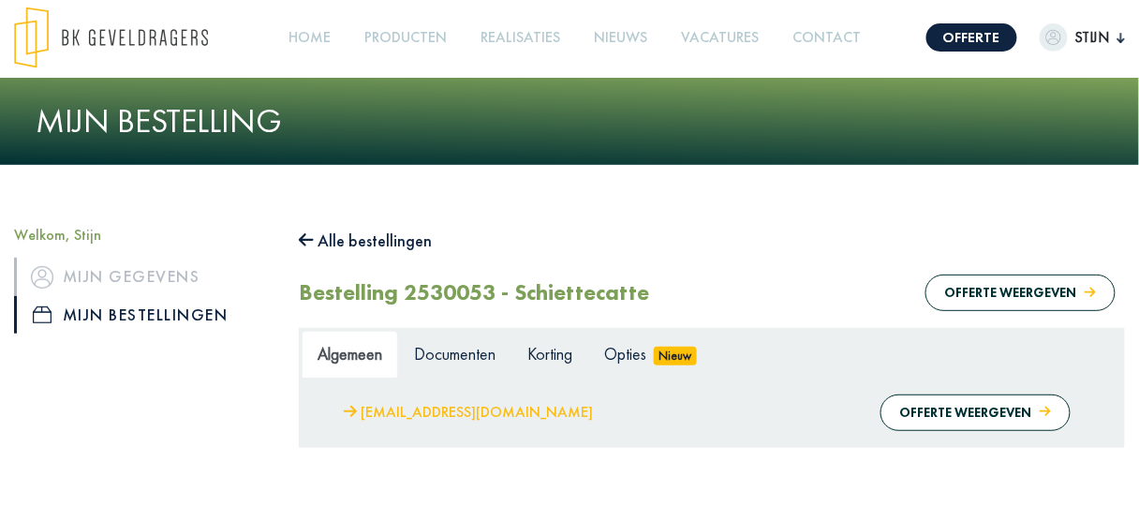
scroll to position [0, 0]
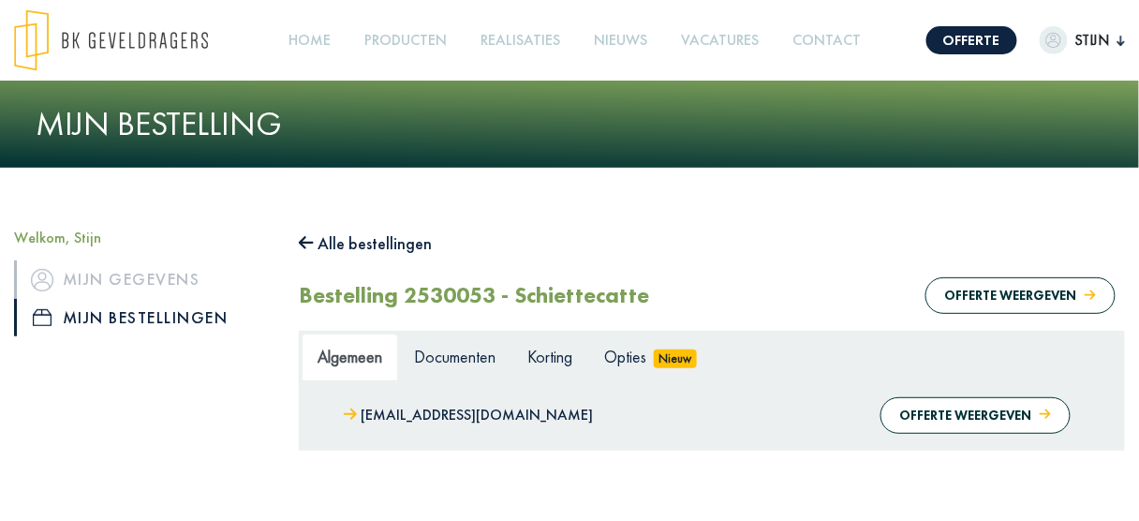
click at [130, 321] on link "Mijn bestellingen" at bounding box center [142, 317] width 257 height 37
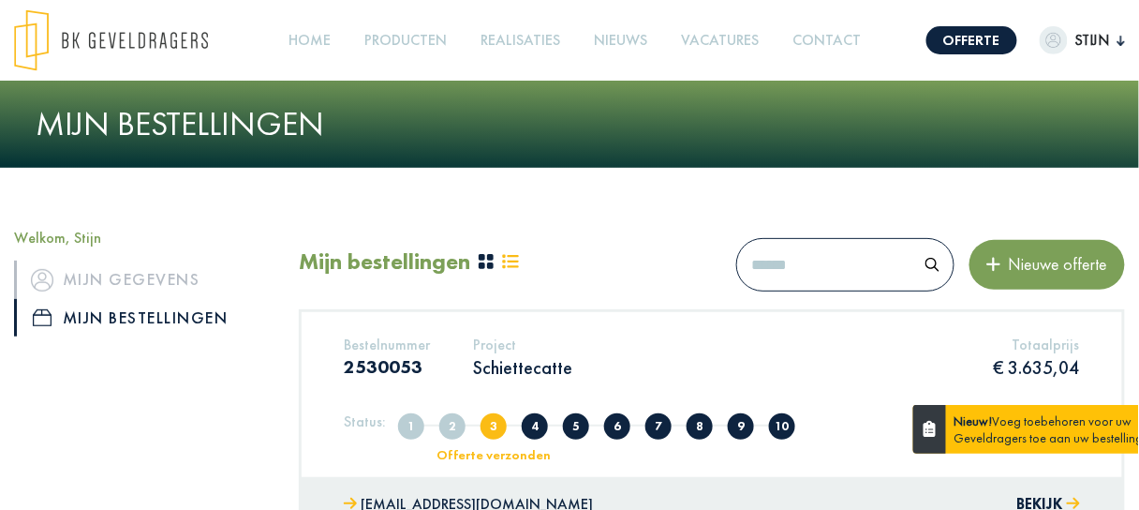
click at [509, 371] on p "Schiettecatte" at bounding box center [522, 367] width 99 height 24
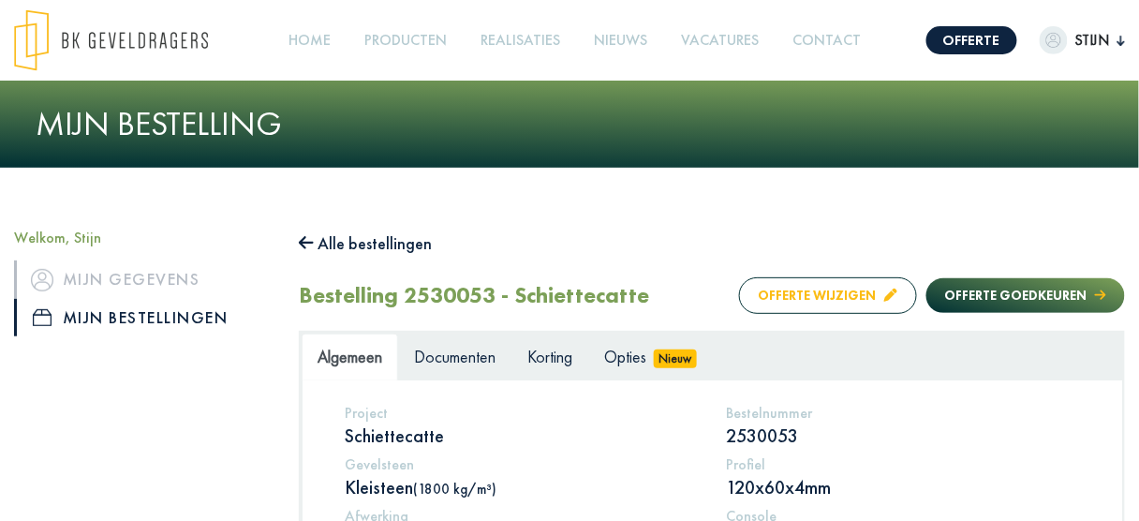
click at [842, 296] on button "Offerte wijzigen" at bounding box center [828, 295] width 178 height 37
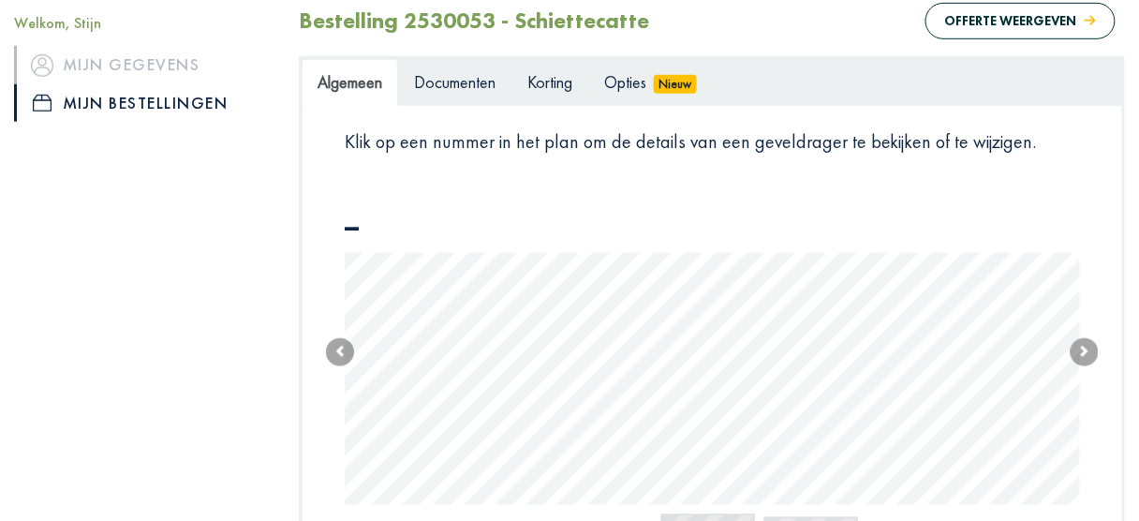
scroll to position [375, 0]
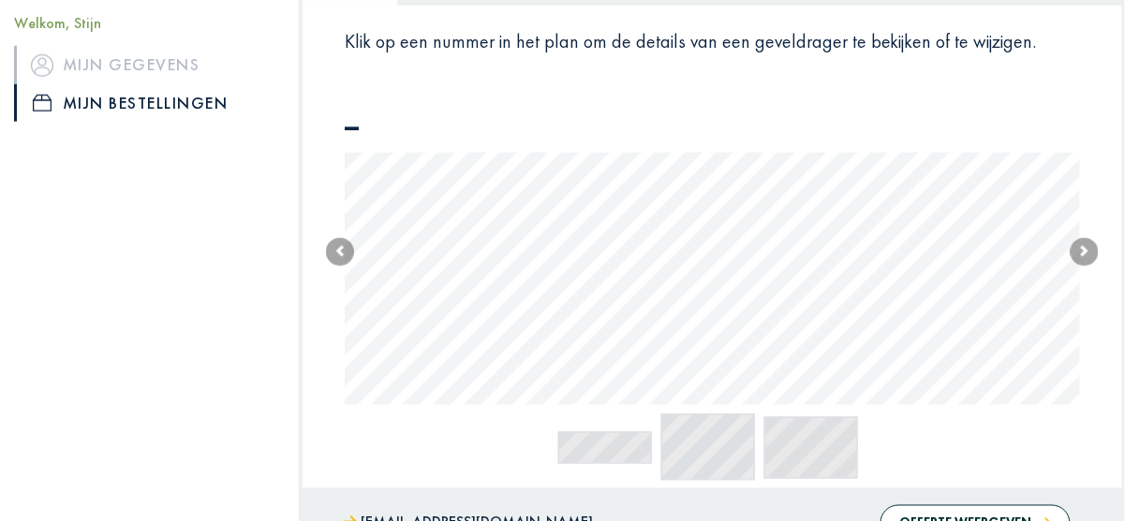
click at [740, 356] on div "_ __ ___ Previous Next" at bounding box center [713, 289] width 764 height 382
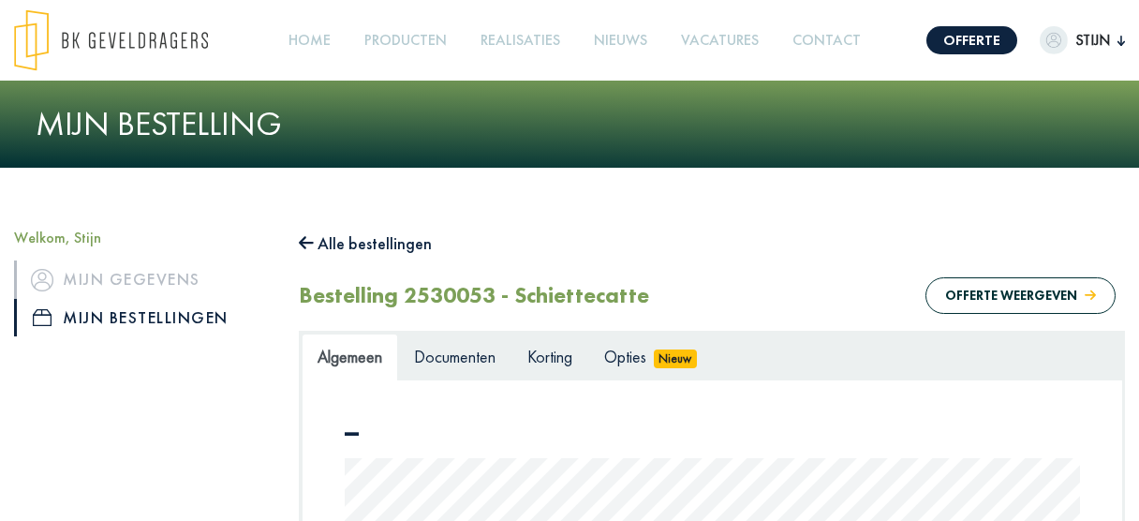
scroll to position [830, 0]
